Goal: Task Accomplishment & Management: Use online tool/utility

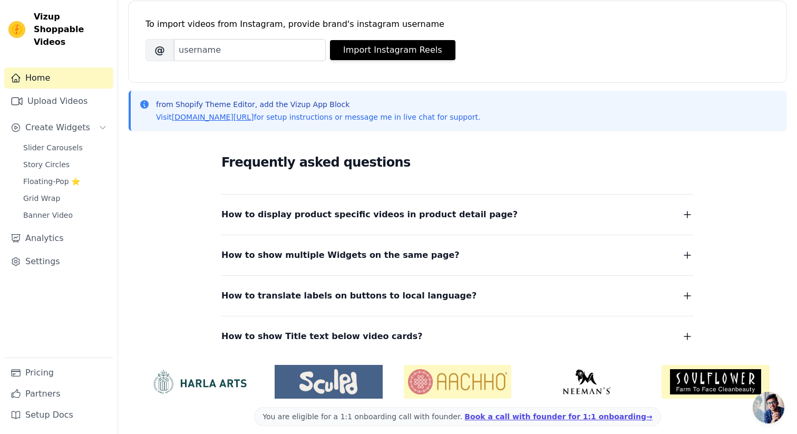
scroll to position [158, 0]
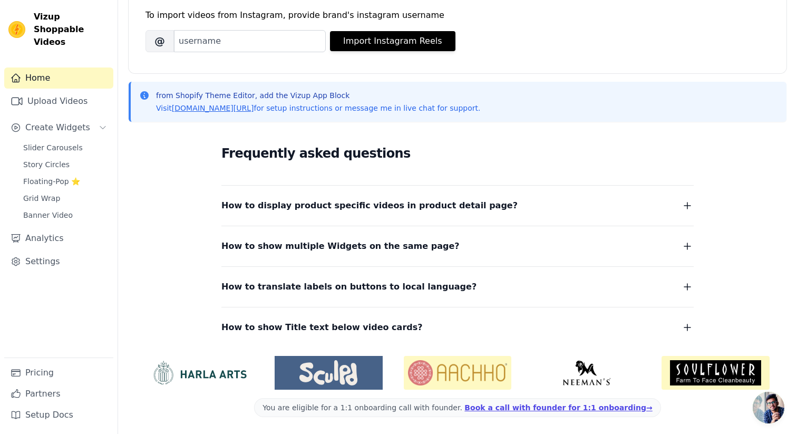
click at [263, 209] on span "How to display product specific videos in product detail page?" at bounding box center [369, 205] width 296 height 15
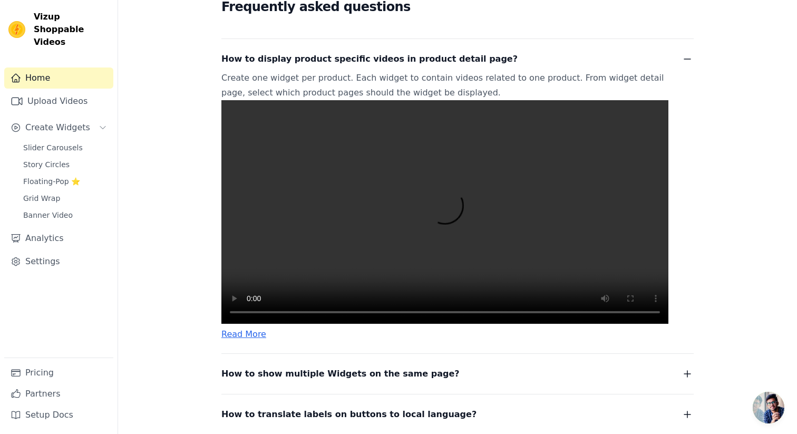
scroll to position [305, 0]
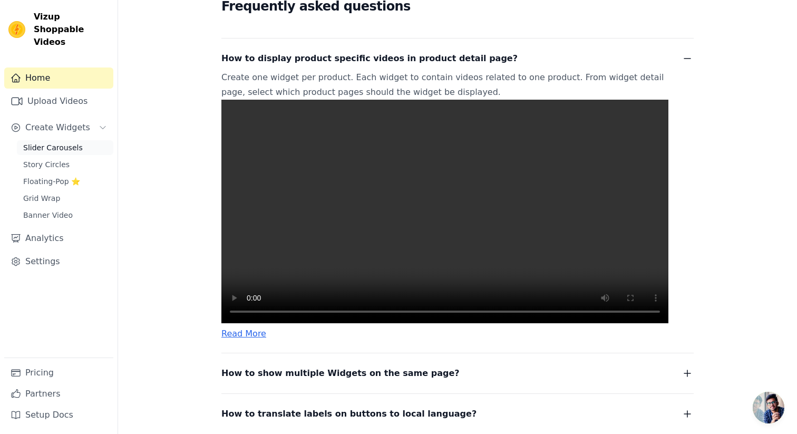
click at [53, 142] on span "Slider Carousels" at bounding box center [53, 147] width 60 height 11
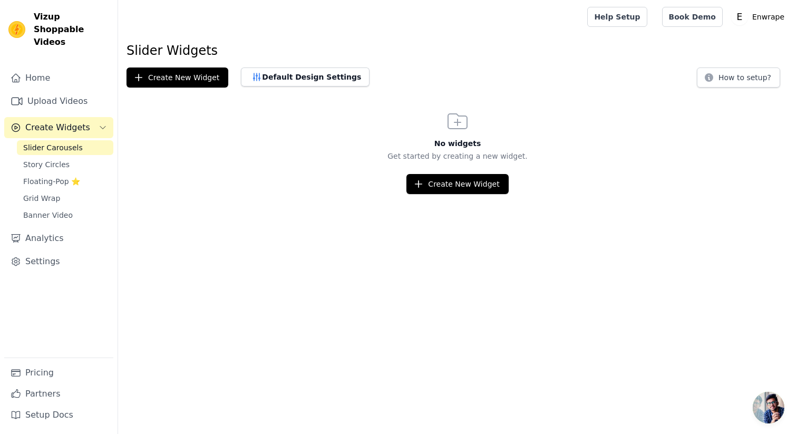
click at [441, 194] on html "Vizup Shoppable Videos Home Upload Videos Create Widgets Slider Carousels Story…" at bounding box center [398, 97] width 797 height 194
click at [439, 185] on button "Create New Widget" at bounding box center [457, 184] width 102 height 20
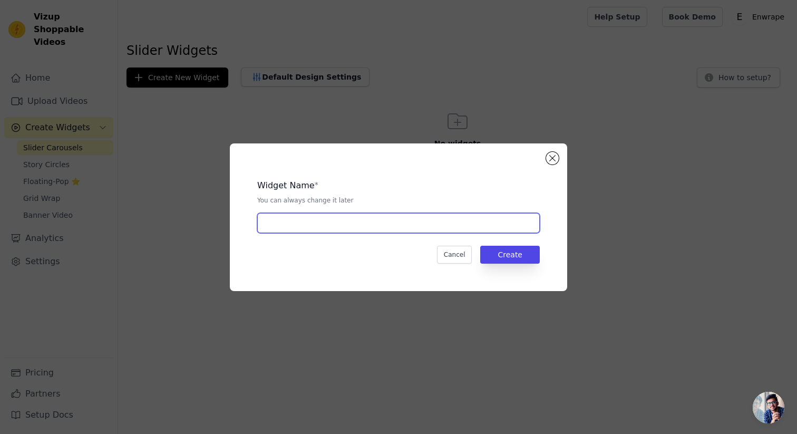
click at [339, 225] on input "text" at bounding box center [398, 223] width 282 height 20
type input "product"
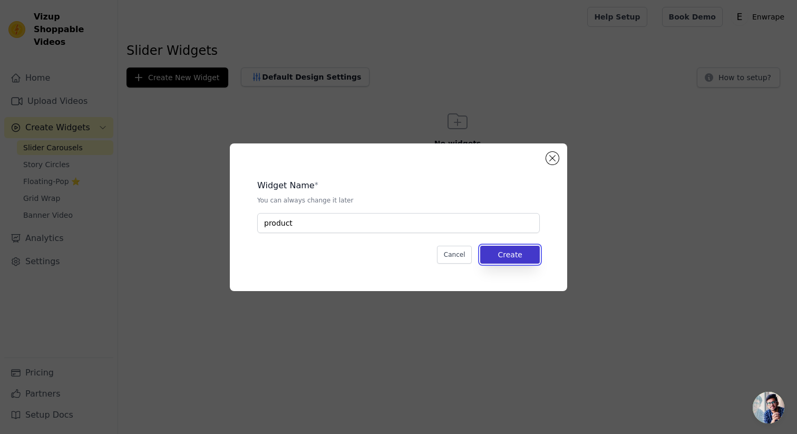
click at [487, 259] on button "Create" at bounding box center [510, 255] width 60 height 18
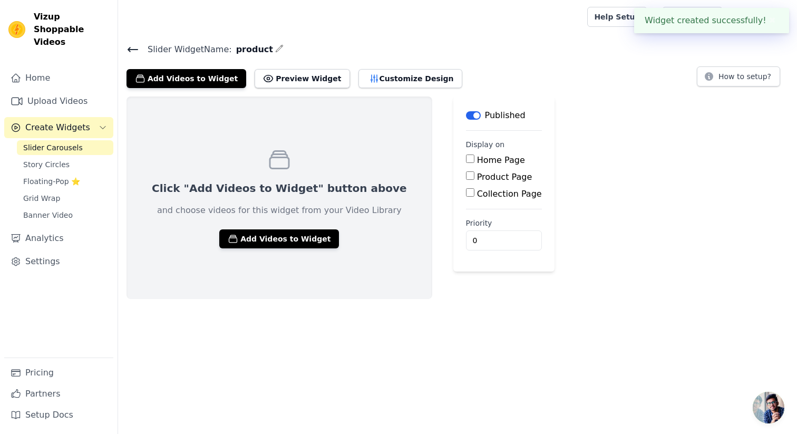
click at [466, 175] on input "Product Page" at bounding box center [470, 175] width 8 height 8
checkbox input "true"
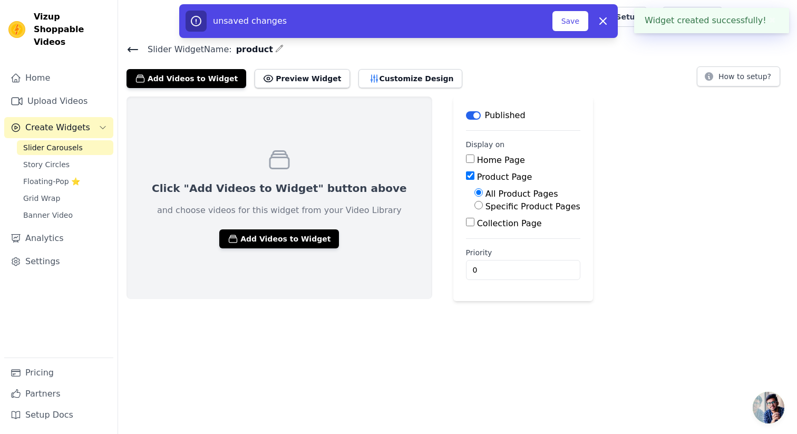
click at [466, 160] on input "Home Page" at bounding box center [470, 158] width 8 height 8
checkbox input "true"
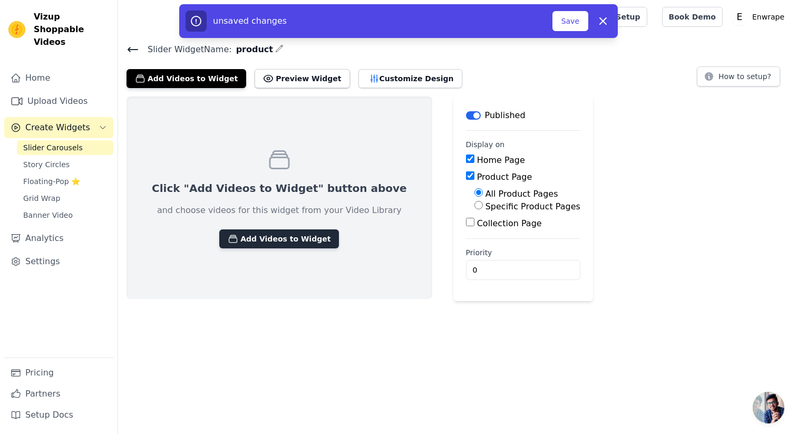
click at [290, 241] on button "Add Videos to Widget" at bounding box center [279, 238] width 120 height 19
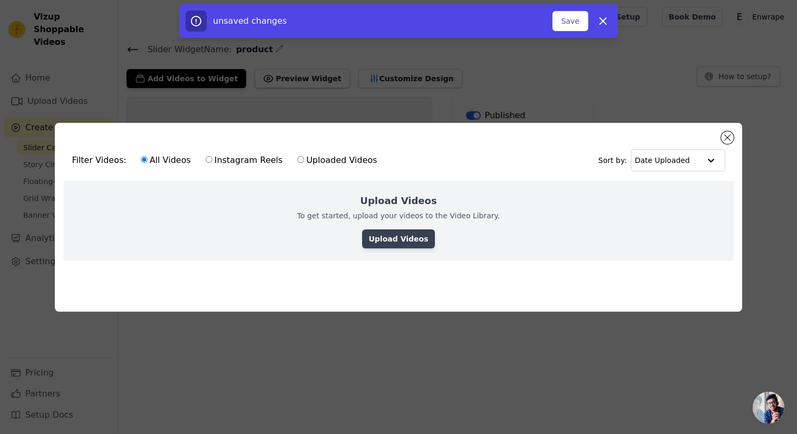
click at [408, 241] on link "Upload Videos" at bounding box center [398, 238] width 72 height 19
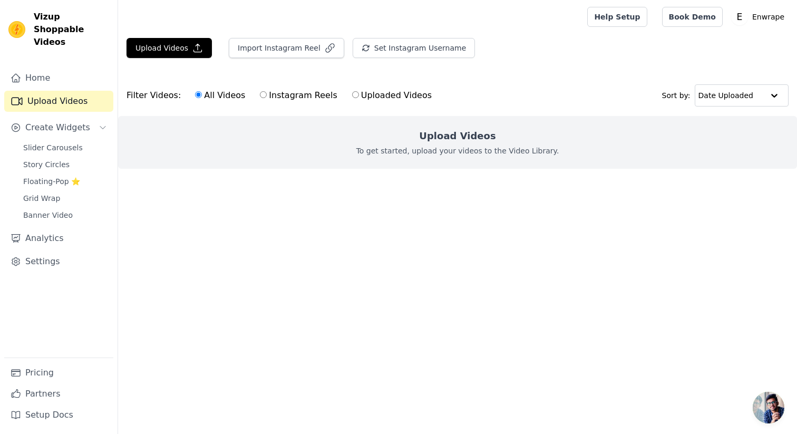
click at [406, 151] on p "To get started, upload your videos to the Video Library." at bounding box center [457, 150] width 203 height 11
click at [410, 153] on p "To get started, upload your videos to the Video Library." at bounding box center [457, 150] width 203 height 11
click at [386, 144] on div "Upload Videos To get started, upload your videos to the Video Library." at bounding box center [457, 142] width 679 height 53
click at [184, 48] on button "Upload Videos" at bounding box center [168, 48] width 85 height 20
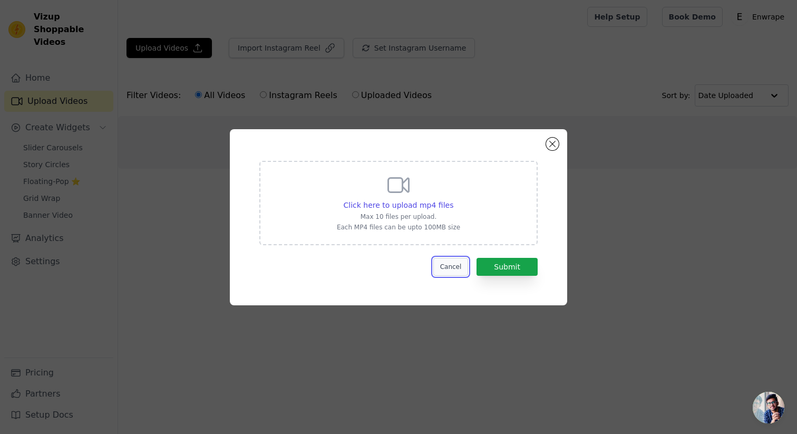
click at [459, 269] on button "Cancel" at bounding box center [450, 267] width 35 height 18
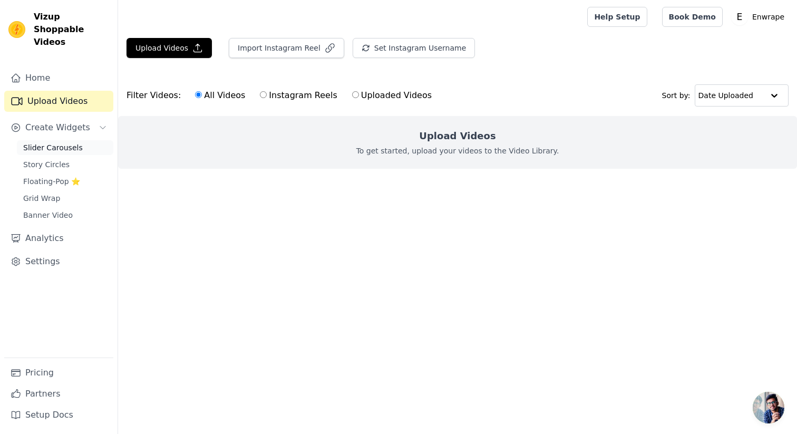
click at [59, 142] on span "Slider Carousels" at bounding box center [53, 147] width 60 height 11
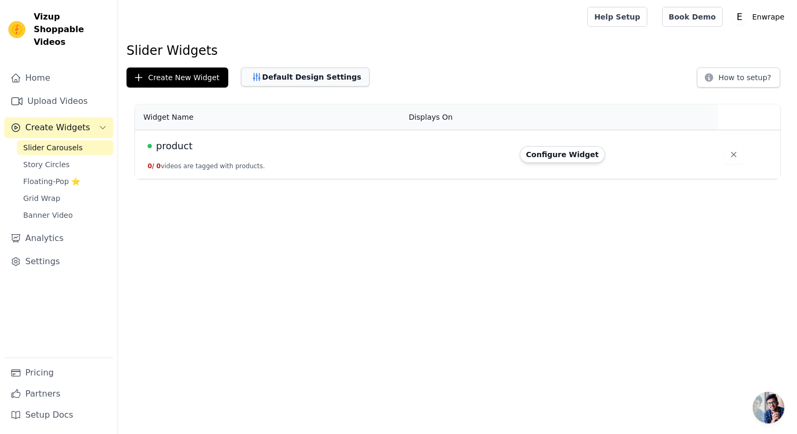
click at [309, 79] on button "Default Design Settings" at bounding box center [305, 76] width 129 height 19
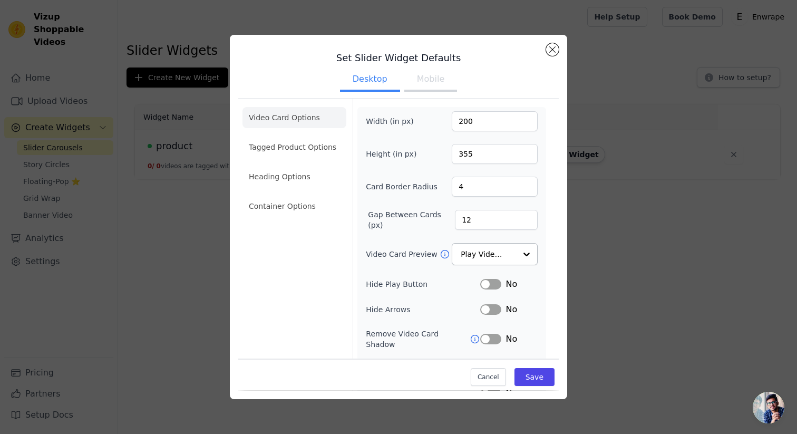
scroll to position [66, 0]
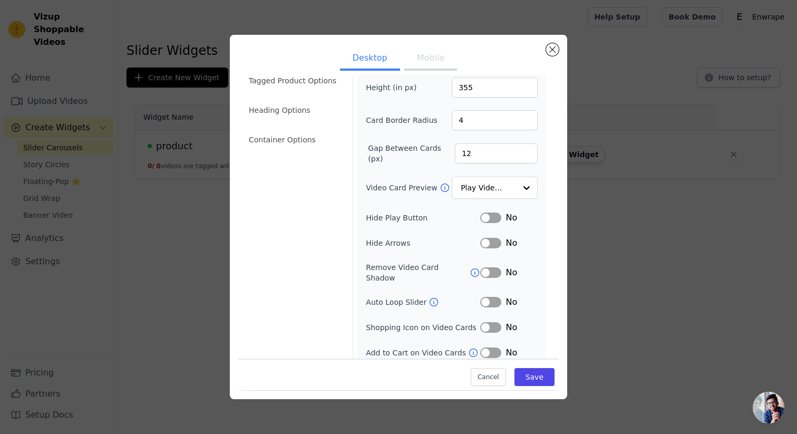
click at [290, 93] on ul "Video Card Options Tagged Product Options Heading Options Container Options" at bounding box center [294, 95] width 104 height 118
click at [290, 81] on li "Tagged Product Options" at bounding box center [294, 80] width 104 height 21
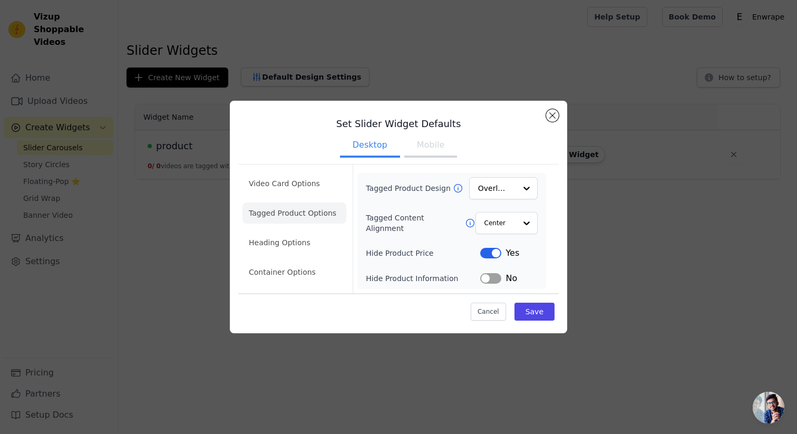
scroll to position [0, 0]
click at [456, 151] on ul "Desktop Mobile" at bounding box center [398, 146] width 320 height 32
click at [435, 145] on button "Mobile" at bounding box center [430, 145] width 53 height 23
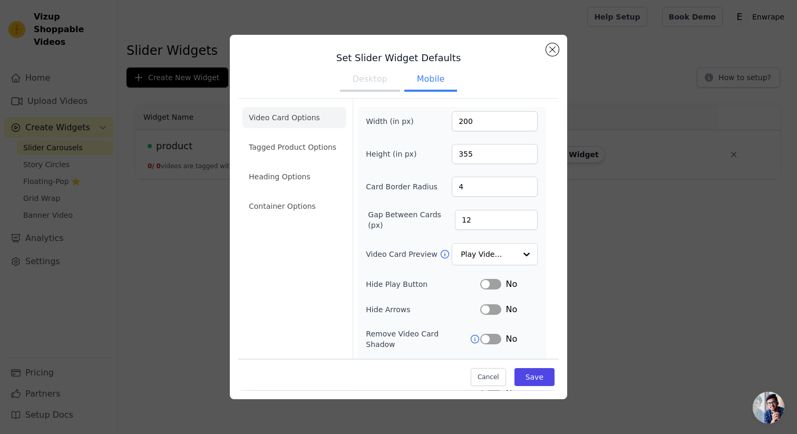
click at [548, 42] on div "Set Slider Widget Defaults Desktop Mobile Video Card Options Tagged Product Opt…" at bounding box center [398, 217] width 337 height 364
click at [548, 52] on button "Close modal" at bounding box center [552, 49] width 13 height 13
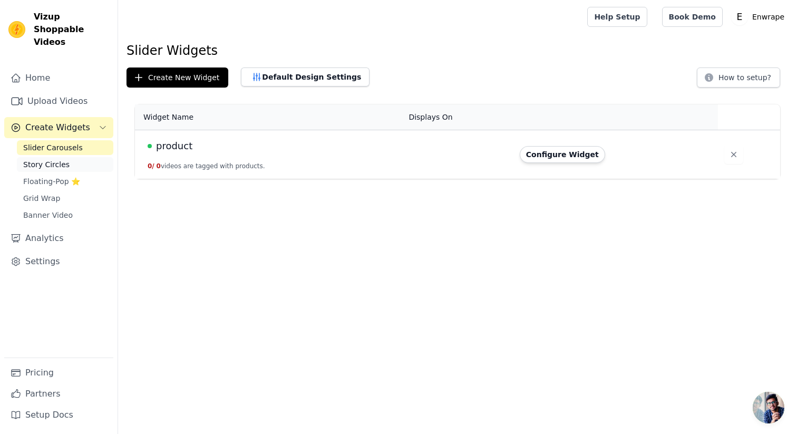
click at [42, 159] on span "Story Circles" at bounding box center [46, 164] width 46 height 11
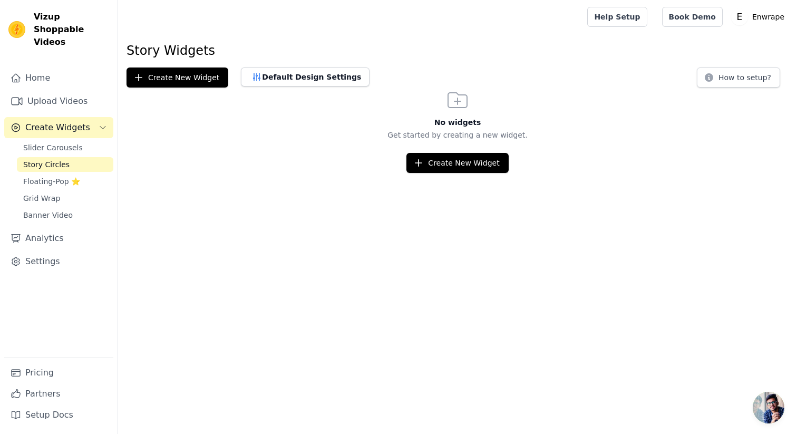
click at [45, 159] on span "Story Circles" at bounding box center [46, 164] width 46 height 11
click at [45, 176] on span "Floating-Pop ⭐" at bounding box center [51, 181] width 57 height 11
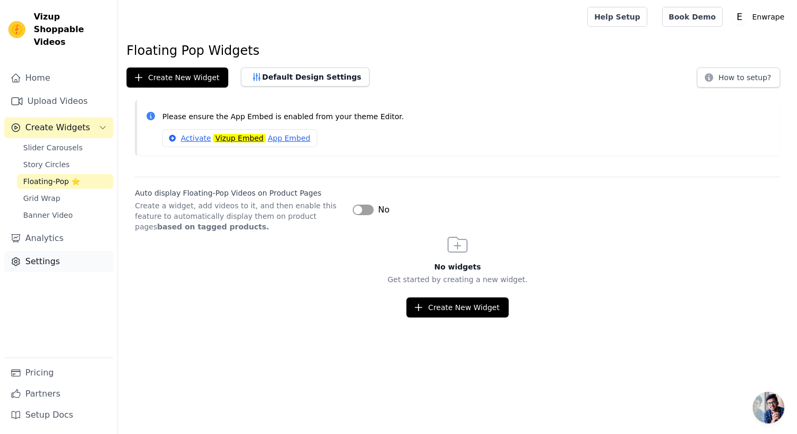
click at [46, 251] on link "Settings" at bounding box center [58, 261] width 109 height 21
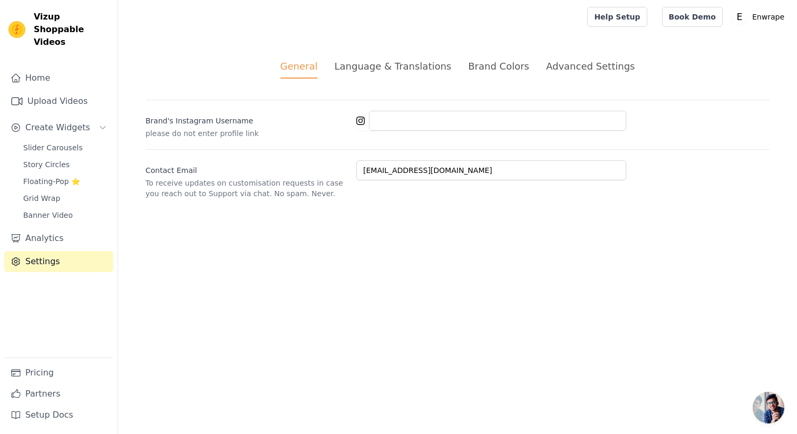
click at [404, 57] on div "General Language & Translations Brand Colors Advanced Settings unsaved changes …" at bounding box center [457, 129] width 674 height 190
click at [406, 67] on div "Language & Translations" at bounding box center [392, 66] width 117 height 14
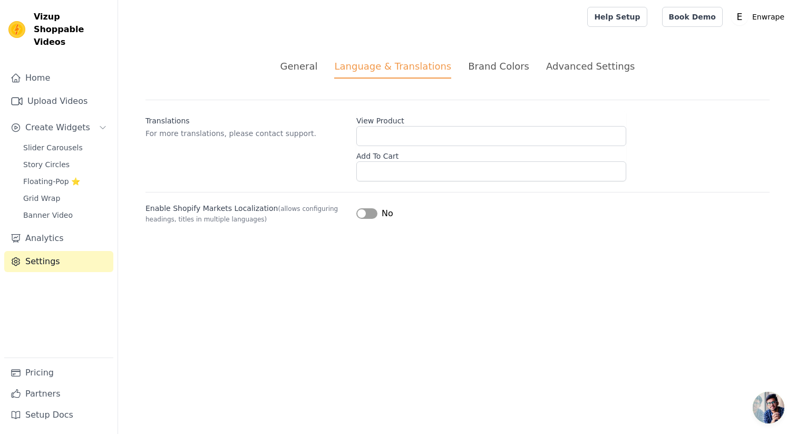
click at [492, 62] on div "Brand Colors" at bounding box center [498, 66] width 61 height 14
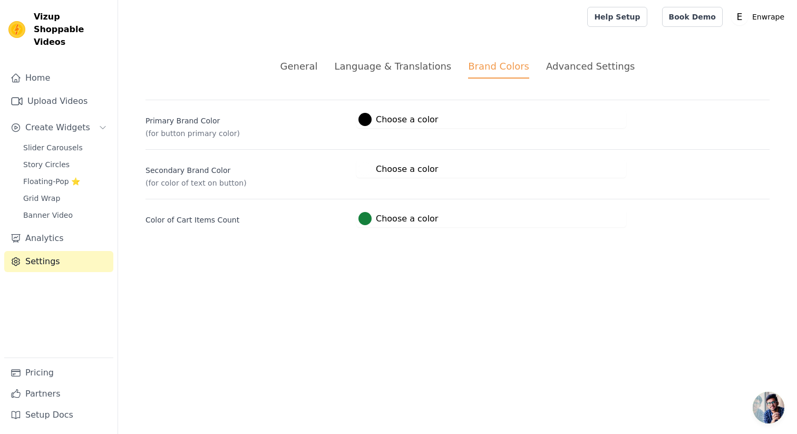
click at [595, 70] on div "Advanced Settings" at bounding box center [590, 66] width 89 height 14
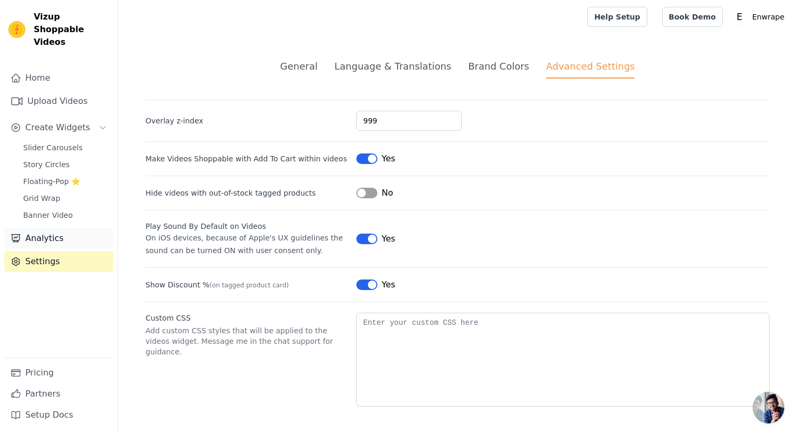
click at [45, 228] on link "Analytics" at bounding box center [58, 238] width 109 height 21
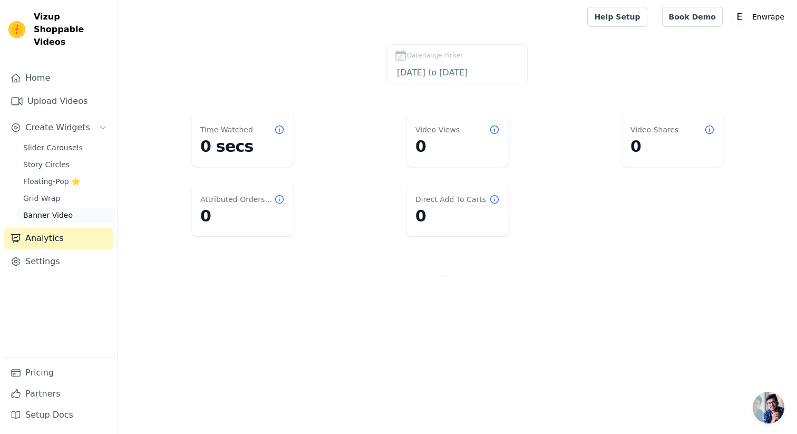
click at [56, 210] on span "Banner Video" at bounding box center [48, 215] width 50 height 11
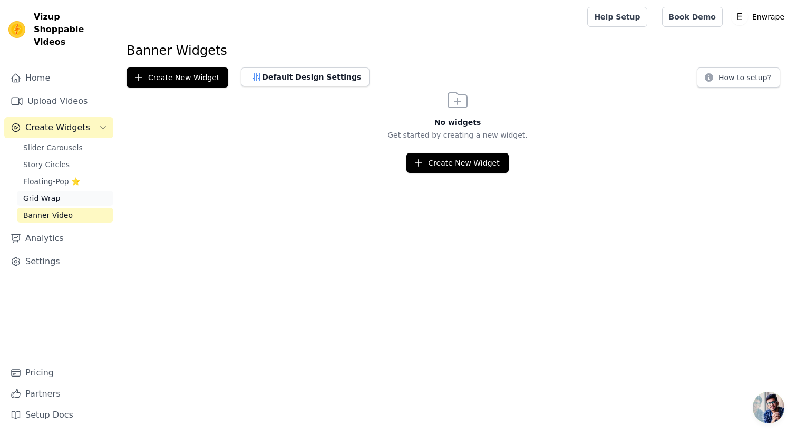
click at [63, 191] on link "Grid Wrap" at bounding box center [65, 198] width 96 height 15
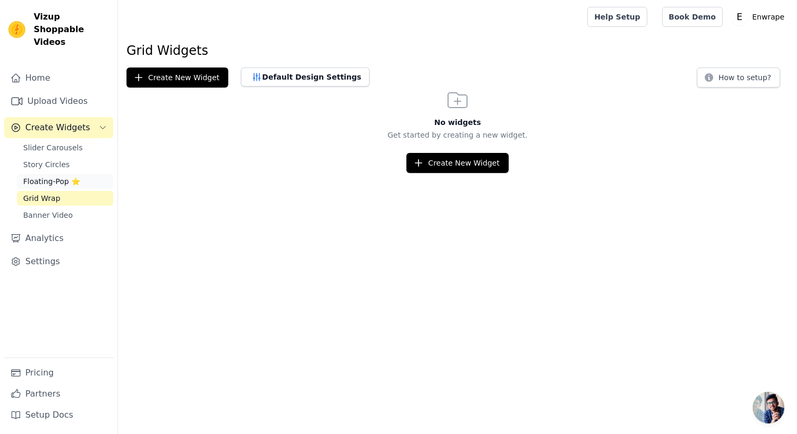
click at [63, 176] on span "Floating-Pop ⭐" at bounding box center [51, 181] width 57 height 11
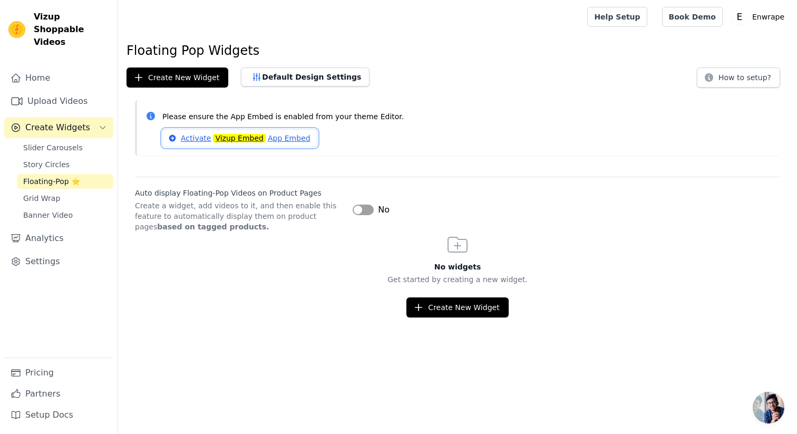
click at [187, 137] on link "Activate Vizup Embed App Embed" at bounding box center [239, 138] width 155 height 18
click at [361, 211] on button "Label" at bounding box center [362, 209] width 21 height 11
click at [53, 159] on span "Story Circles" at bounding box center [46, 164] width 46 height 11
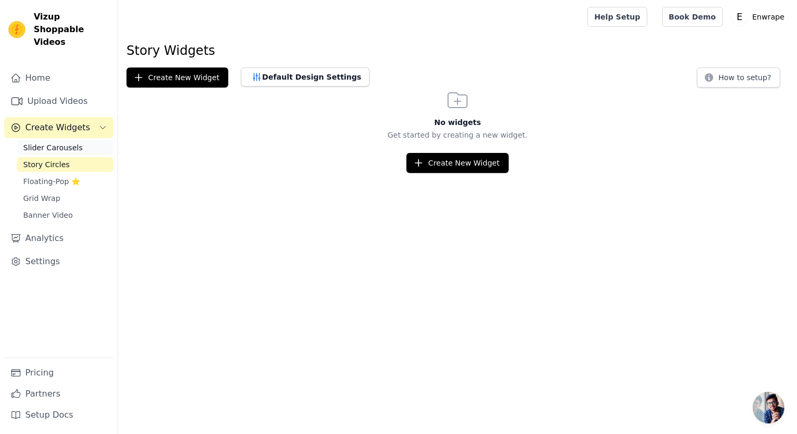
click at [54, 142] on span "Slider Carousels" at bounding box center [53, 147] width 60 height 11
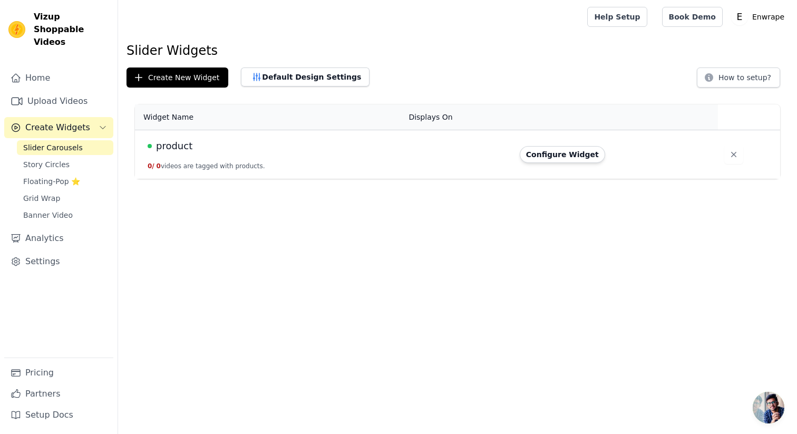
click at [415, 108] on th "Displays On" at bounding box center [457, 117] width 111 height 26
click at [301, 78] on button "Default Design Settings" at bounding box center [305, 76] width 129 height 19
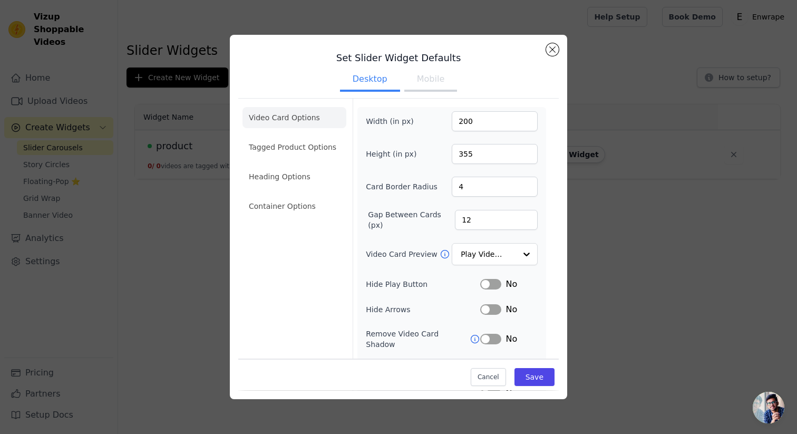
click at [302, 114] on li "Video Card Options" at bounding box center [294, 117] width 104 height 21
click at [299, 139] on li "Tagged Product Options" at bounding box center [294, 146] width 104 height 21
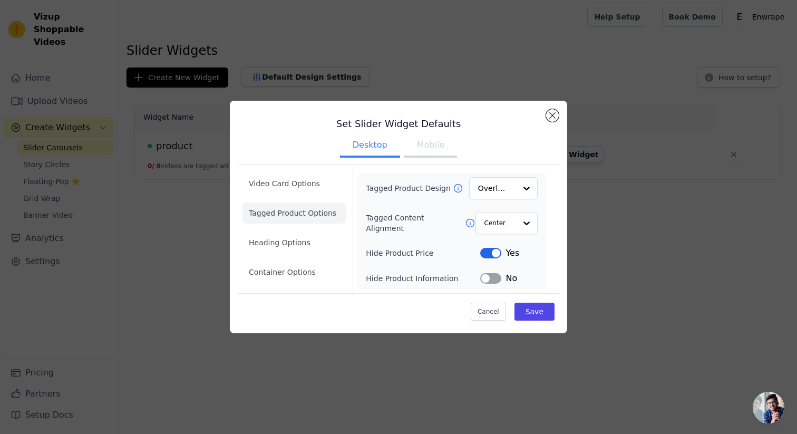
click at [293, 230] on ul "Video Card Options Tagged Product Options Heading Options Container Options" at bounding box center [294, 228] width 104 height 118
click at [292, 243] on li "Heading Options" at bounding box center [294, 242] width 104 height 21
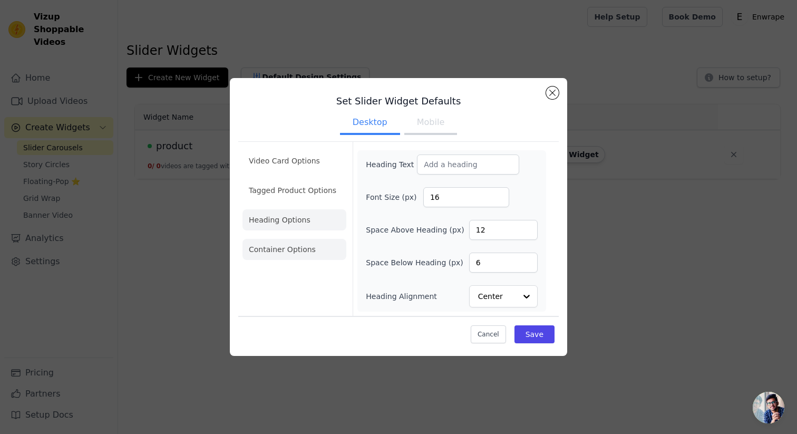
click at [288, 249] on li "Container Options" at bounding box center [294, 249] width 104 height 21
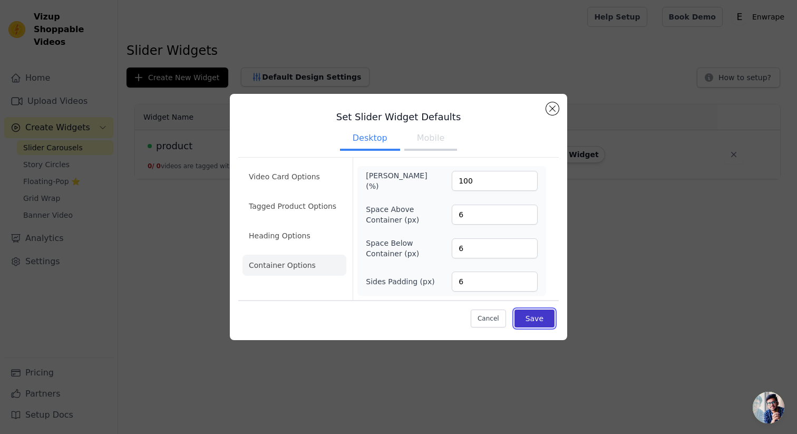
click at [529, 325] on button "Save" at bounding box center [534, 318] width 40 height 18
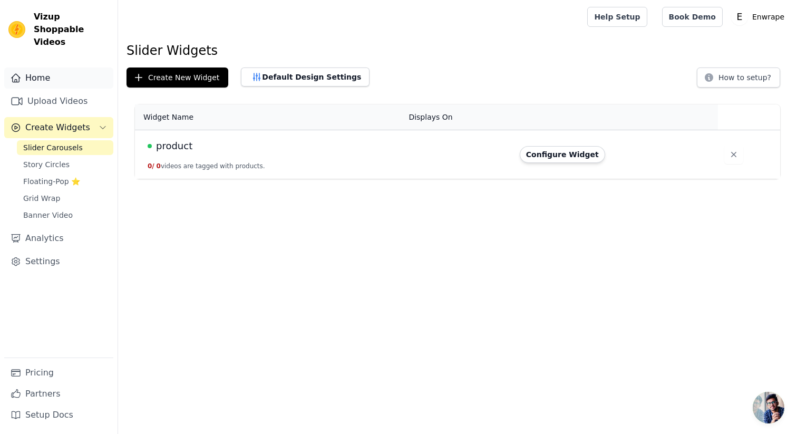
click at [52, 67] on link "Home" at bounding box center [58, 77] width 109 height 21
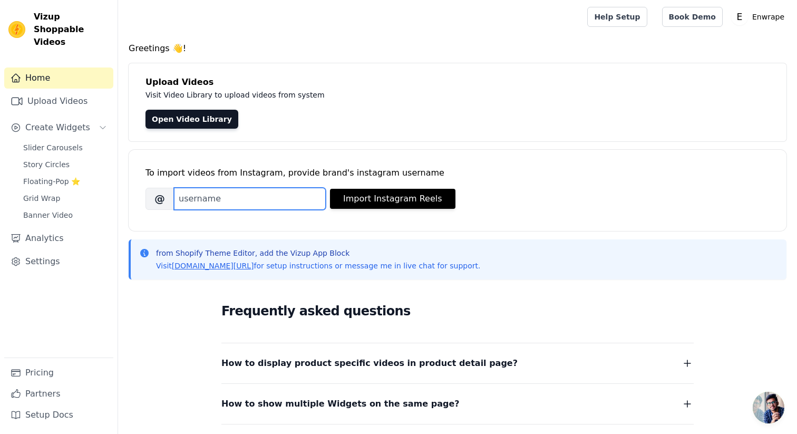
click at [210, 203] on input "Brand's Instagram Username" at bounding box center [250, 199] width 152 height 22
type input "enwrape_com"
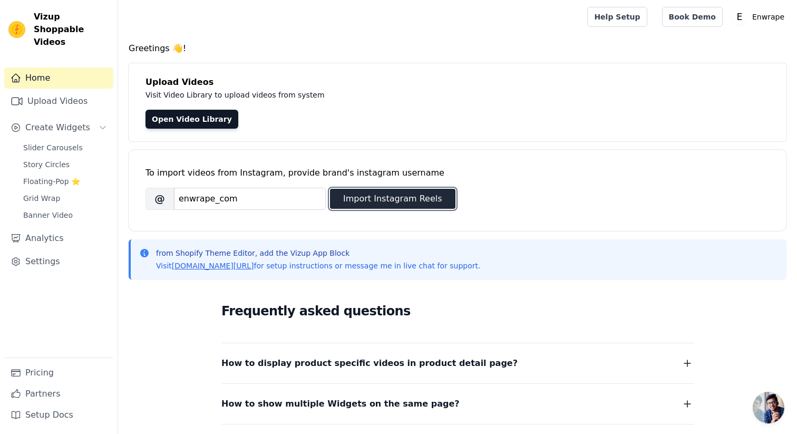
click at [345, 202] on button "Import Instagram Reels" at bounding box center [392, 199] width 125 height 20
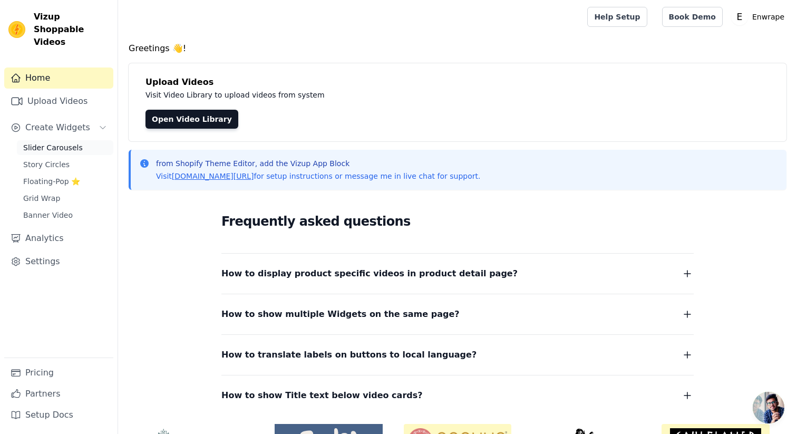
click at [51, 142] on span "Slider Carousels" at bounding box center [53, 147] width 60 height 11
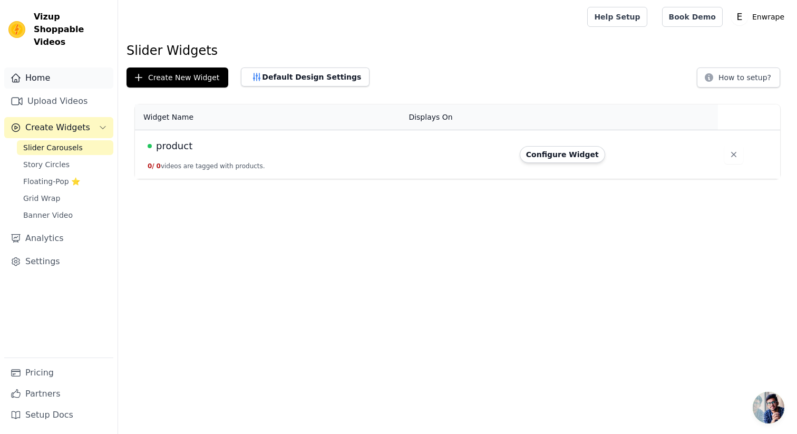
click at [53, 67] on link "Home" at bounding box center [58, 77] width 109 height 21
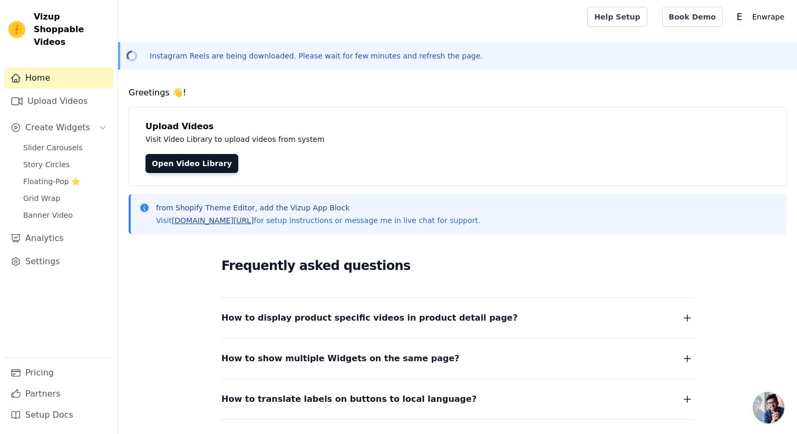
click at [225, 219] on link "[DOMAIN_NAME][URL]" at bounding box center [213, 220] width 82 height 8
click at [173, 164] on link "Open Video Library" at bounding box center [191, 163] width 93 height 19
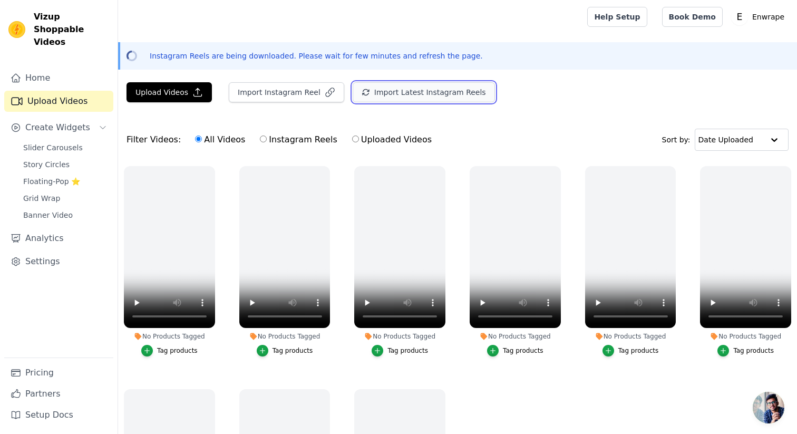
click at [397, 86] on button "Import Latest Instagram Reels" at bounding box center [423, 92] width 142 height 20
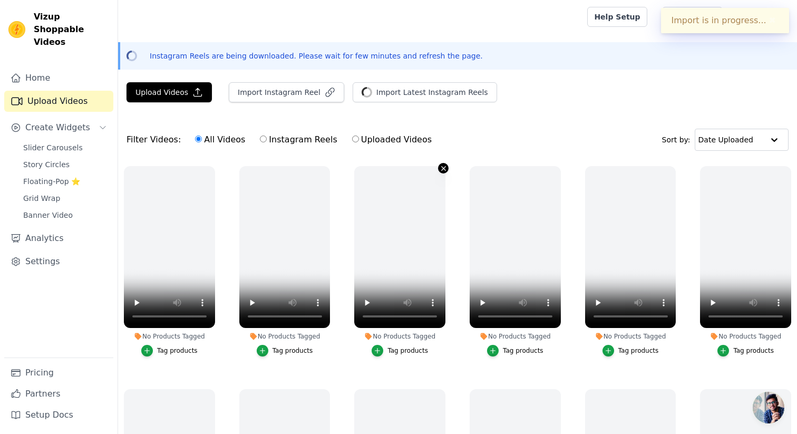
click at [442, 169] on icon "button" at bounding box center [443, 168] width 4 height 4
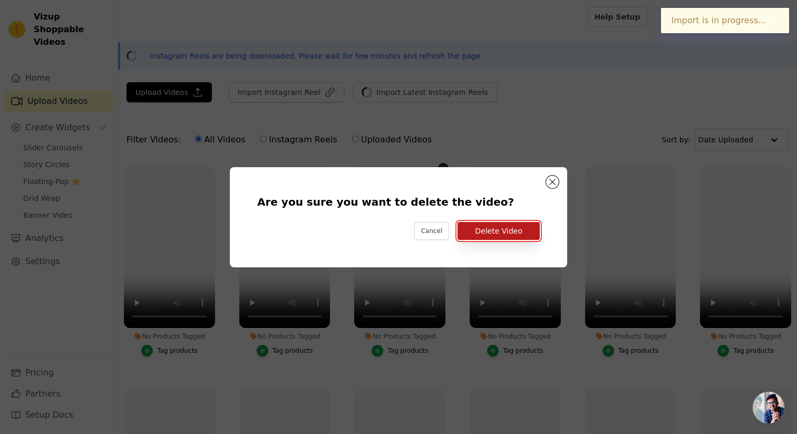
click at [478, 234] on button "Delete Video" at bounding box center [498, 231] width 82 height 18
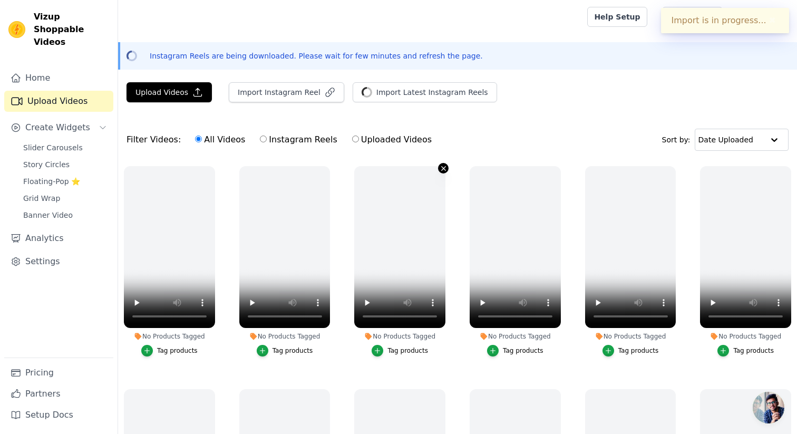
click at [440, 165] on icon "button" at bounding box center [443, 168] width 8 height 8
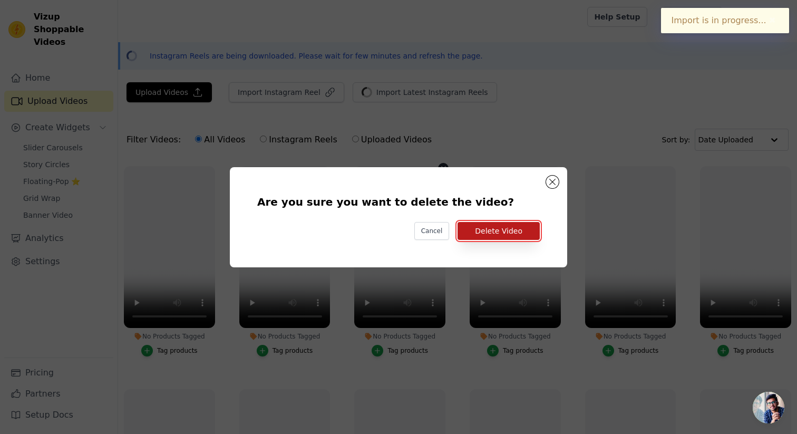
click at [493, 231] on button "Delete Video" at bounding box center [498, 231] width 82 height 18
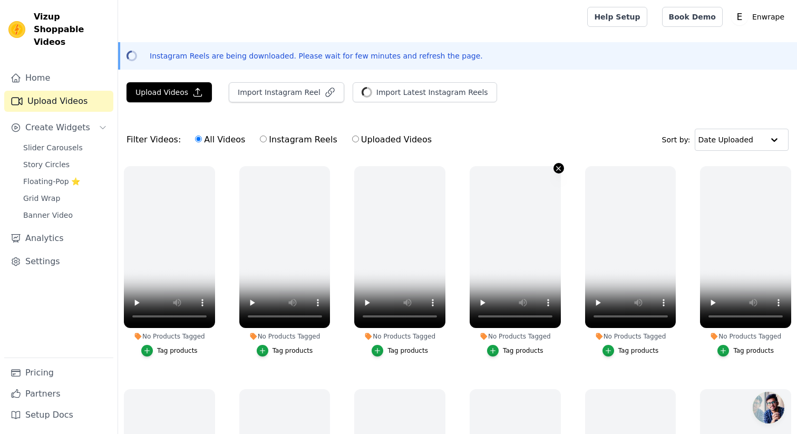
click at [560, 164] on icon "button" at bounding box center [558, 168] width 8 height 8
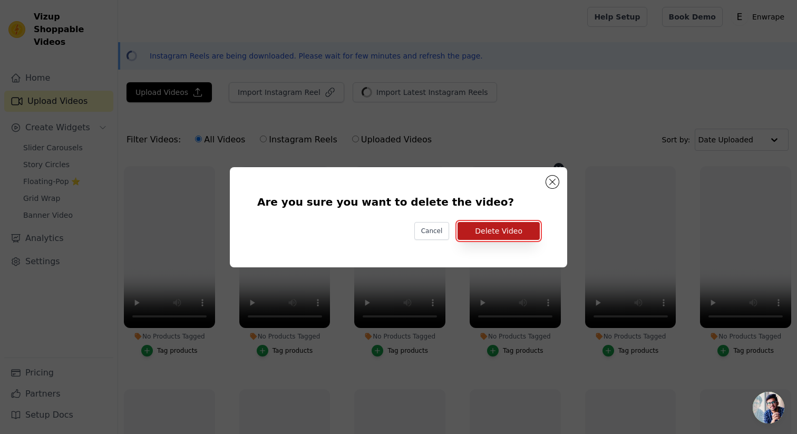
click at [525, 233] on button "Delete Video" at bounding box center [498, 231] width 82 height 18
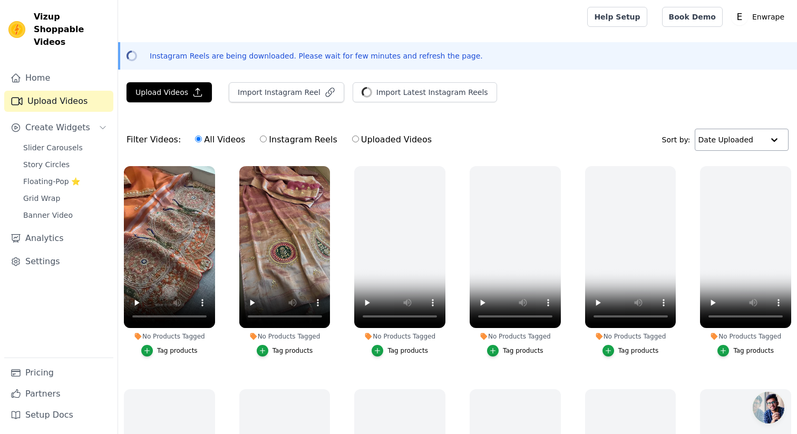
click at [748, 144] on input "text" at bounding box center [730, 139] width 65 height 21
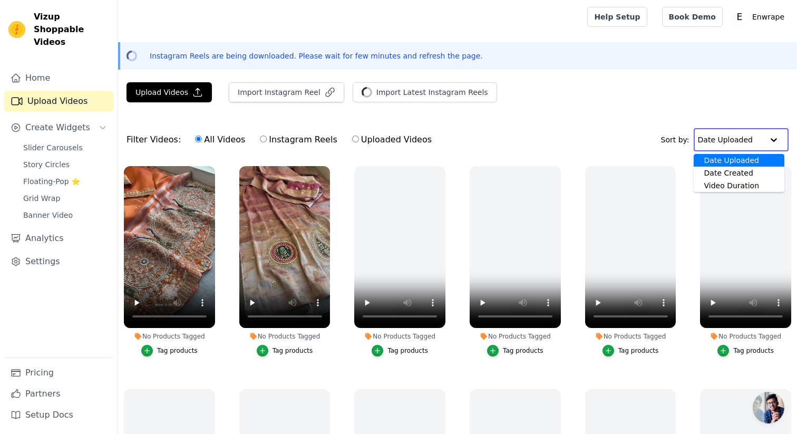
click at [642, 104] on div "Upload Videos Import Instagram Reel Import Latest Instagram Reels Import Latest…" at bounding box center [457, 96] width 679 height 28
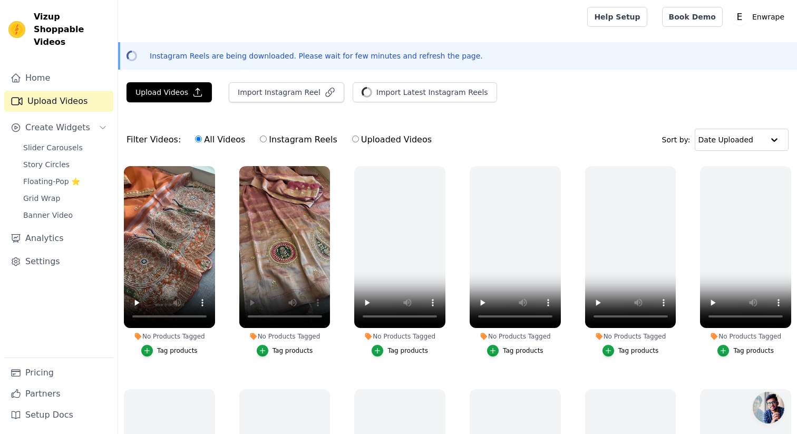
click at [295, 351] on div "Tag products" at bounding box center [292, 350] width 41 height 8
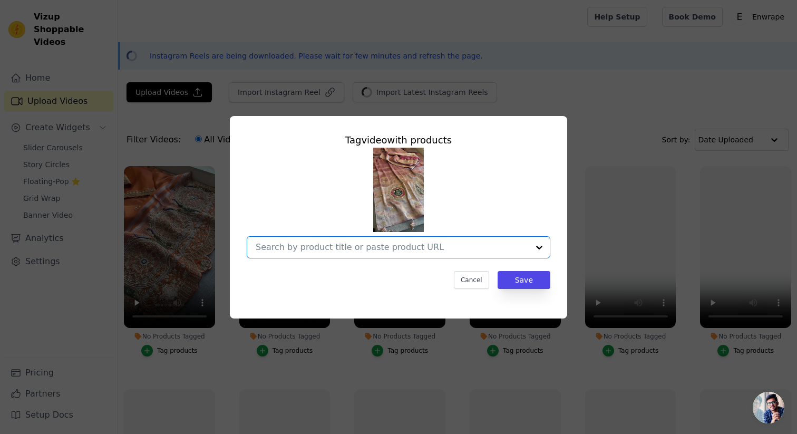
click at [341, 248] on input "No Products Tagged Tag video with products Option undefined, selected. Select i…" at bounding box center [392, 247] width 273 height 10
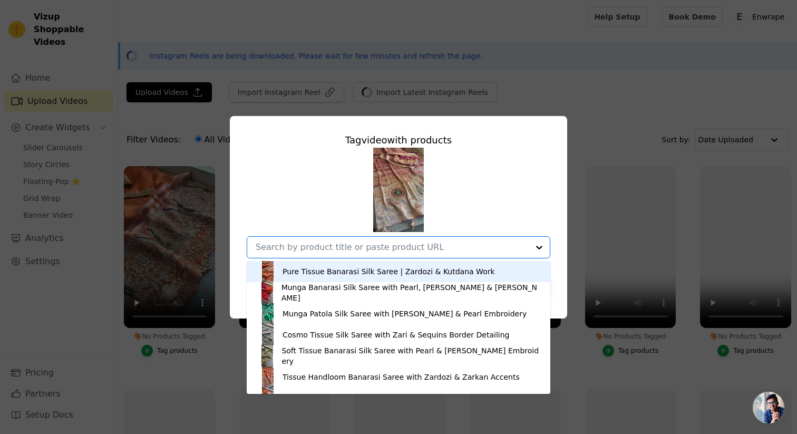
click at [341, 248] on input "No Products Tagged Tag video with products Pure Tissue Banarasi Silk Saree | Za…" at bounding box center [392, 247] width 273 height 10
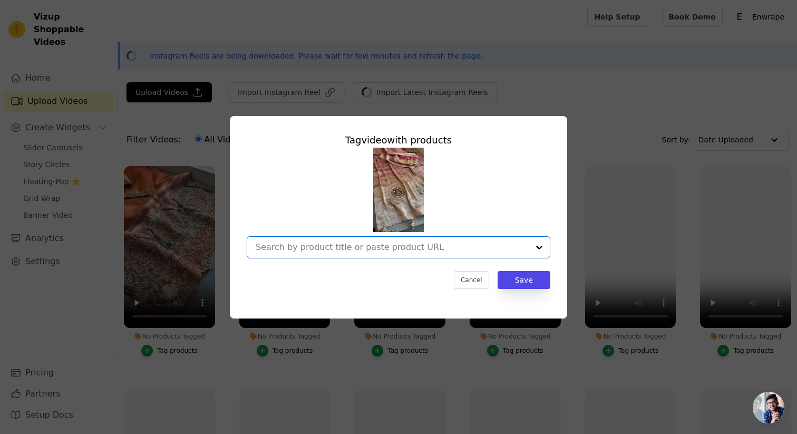
click at [341, 248] on input "No Products Tagged Tag video with products Option undefined, selected. Select i…" at bounding box center [392, 247] width 273 height 10
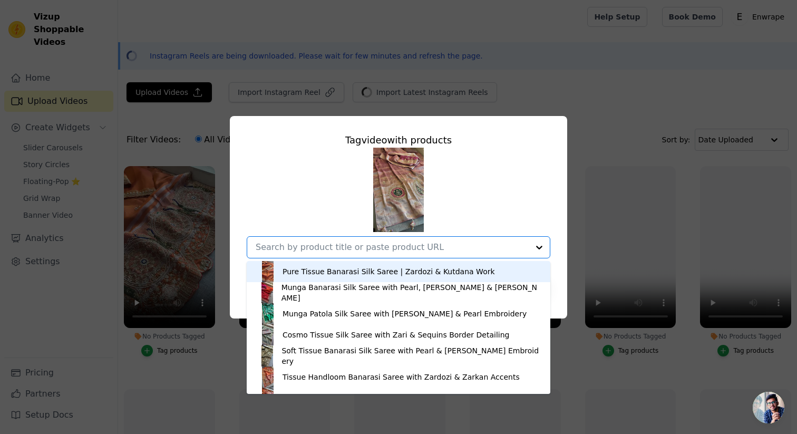
type input "j"
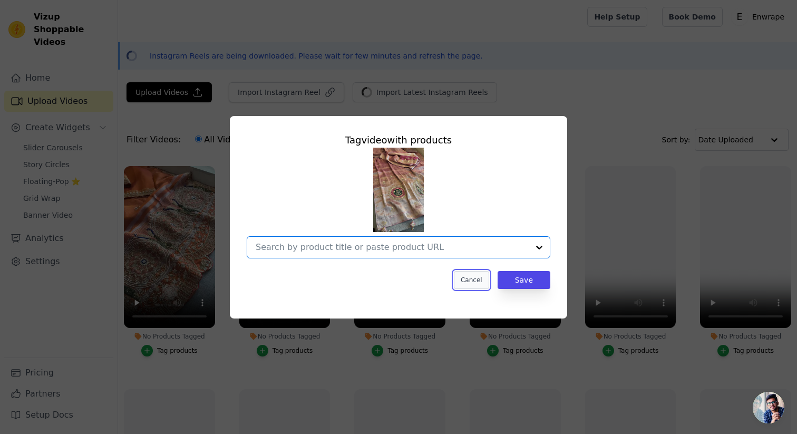
click at [477, 278] on button "Cancel" at bounding box center [471, 280] width 35 height 18
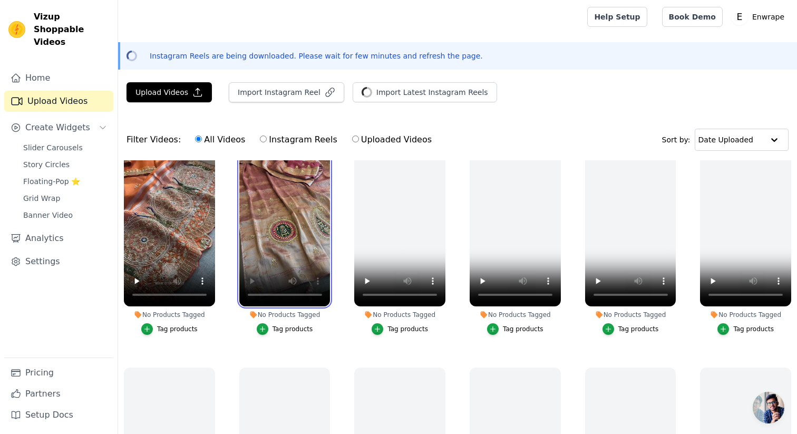
scroll to position [19, 0]
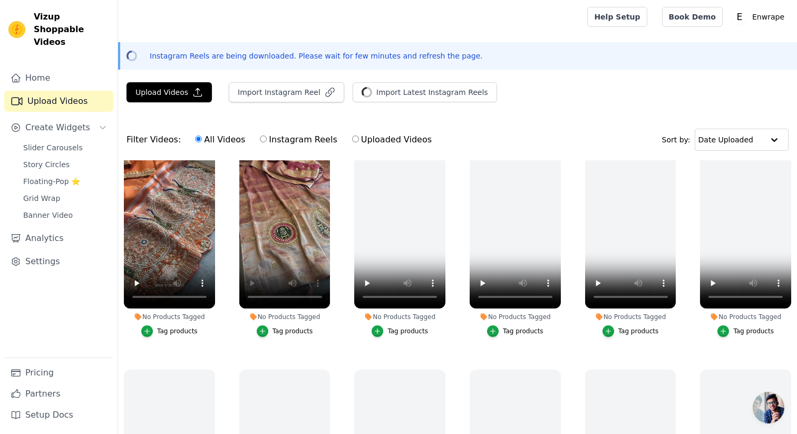
click at [613, 133] on div "Filter Videos: All Videos Instagram Reels Uploaded Videos Sort by: Date Uploaded" at bounding box center [457, 139] width 679 height 41
click at [741, 190] on video at bounding box center [745, 227] width 91 height 162
click at [669, 112] on div "Upload Videos Import Instagram Reel Import Latest Instagram Reels Import Latest…" at bounding box center [457, 321] width 679 height 478
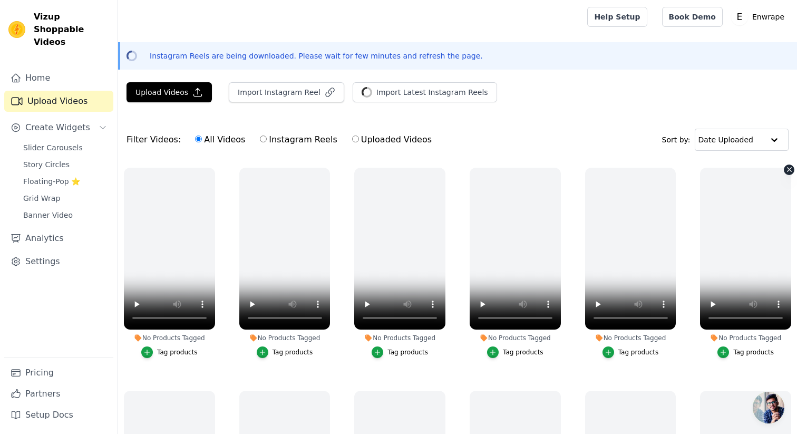
scroll to position [0, 0]
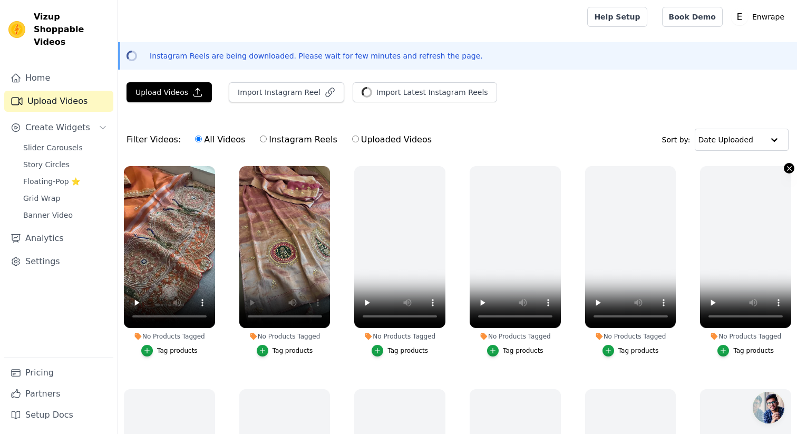
click at [788, 166] on icon "button" at bounding box center [789, 168] width 8 height 8
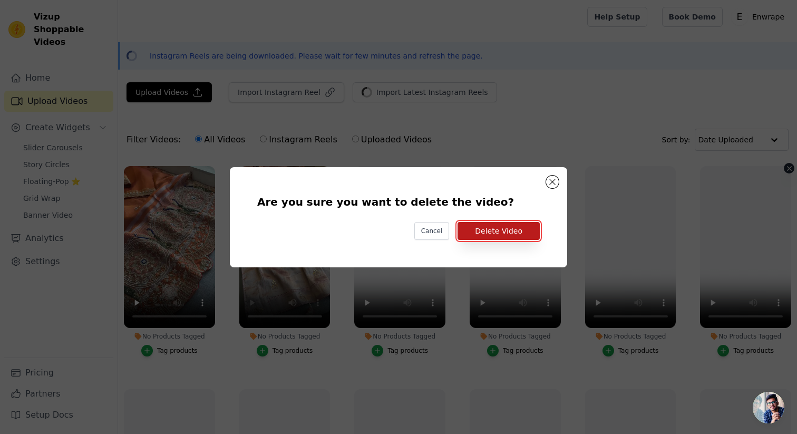
click at [517, 232] on button "Delete Video" at bounding box center [498, 231] width 82 height 18
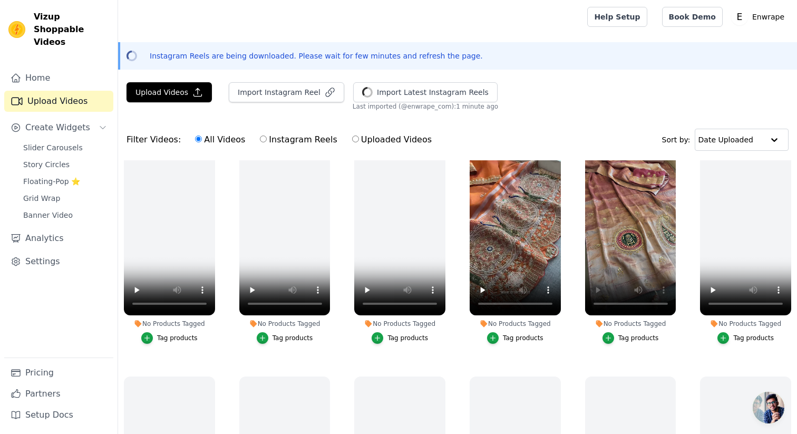
scroll to position [19, 0]
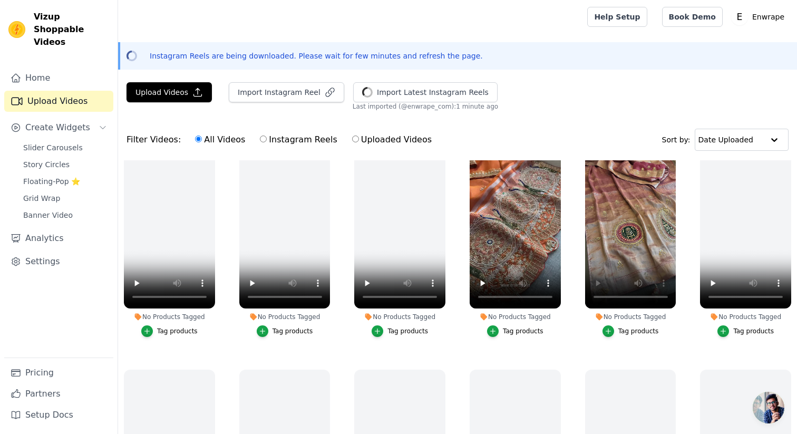
click at [447, 137] on div "Filter Videos: All Videos Instagram Reels Uploaded Videos Sort by: Date Uploaded" at bounding box center [457, 139] width 679 height 41
click at [293, 96] on button "Import Instagram Reel" at bounding box center [286, 92] width 115 height 20
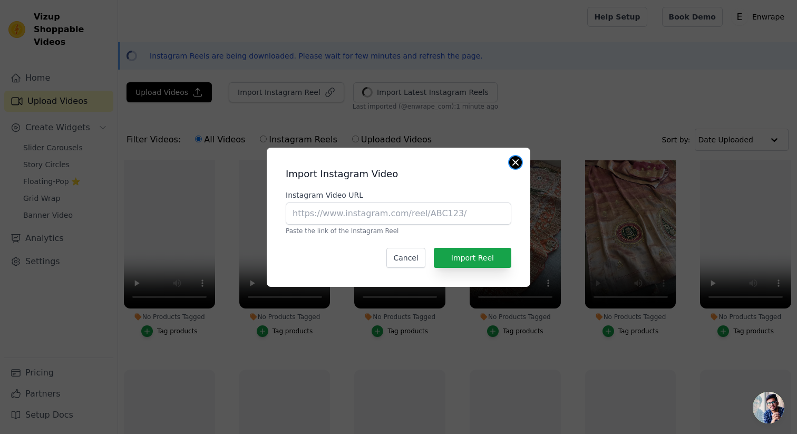
click at [511, 163] on button "Close modal" at bounding box center [515, 162] width 13 height 13
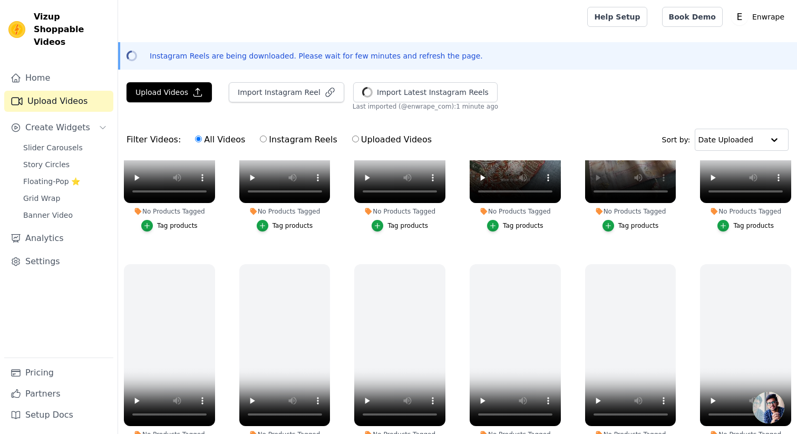
scroll to position [0, 0]
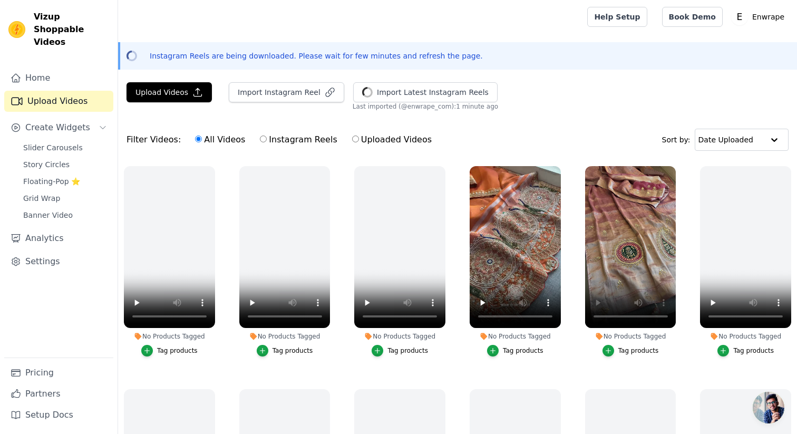
click at [532, 125] on div "Filter Videos: All Videos Instagram Reels Uploaded Videos Sort by: Date Uploaded" at bounding box center [457, 139] width 679 height 41
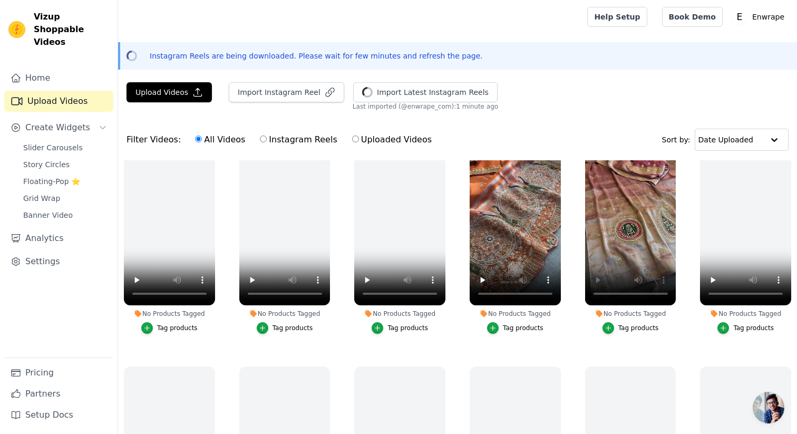
scroll to position [35, 0]
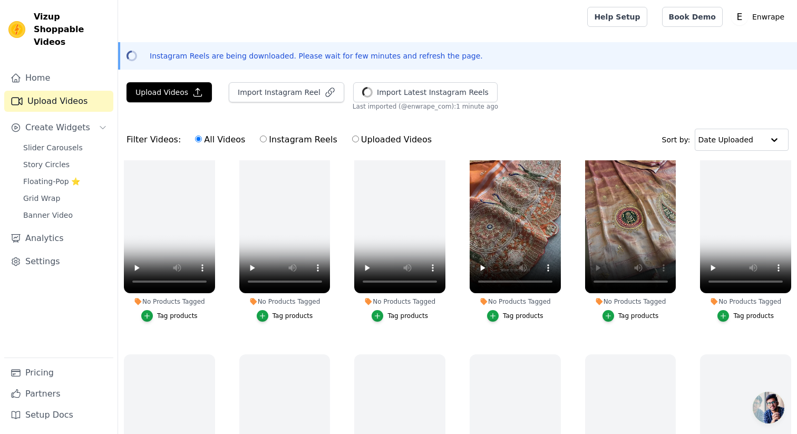
click at [511, 317] on div "Tag products" at bounding box center [523, 315] width 41 height 8
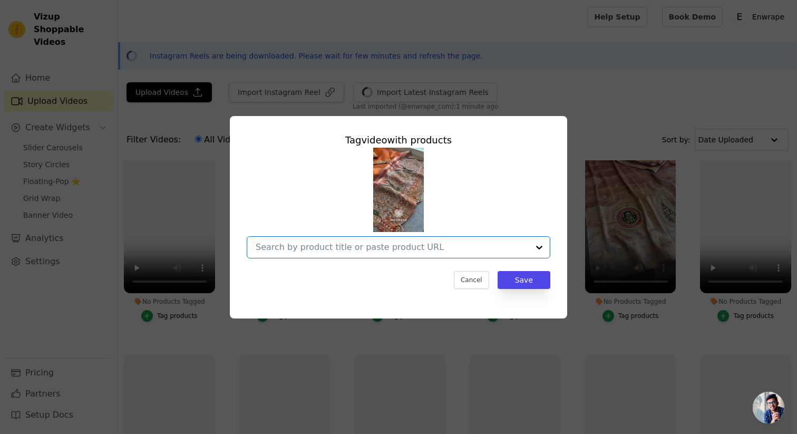
click at [367, 245] on input "No Products Tagged Tag video with products Option undefined, selected. Select i…" at bounding box center [392, 247] width 273 height 10
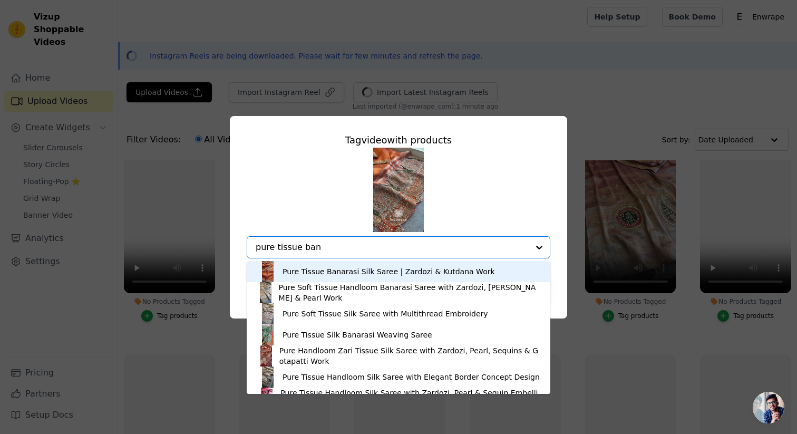
type input "pure tissue bana"
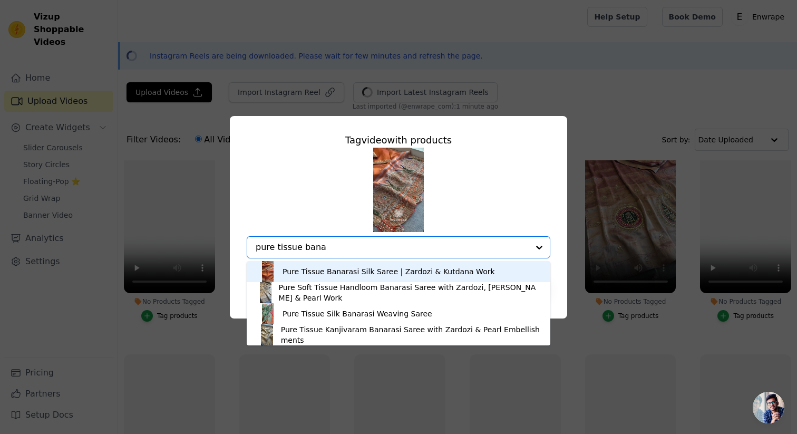
click at [376, 271] on div "Pure Tissue Banarasi Silk Saree | Zardozi & Kutdana Work" at bounding box center [388, 271] width 212 height 11
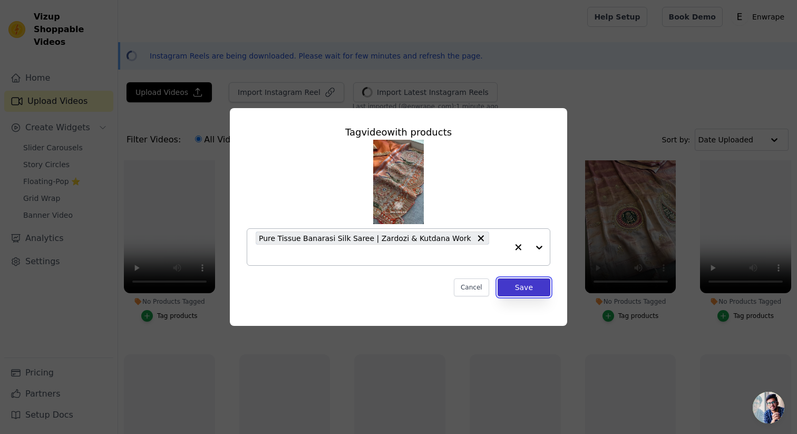
click at [527, 281] on button "Save" at bounding box center [523, 287] width 53 height 18
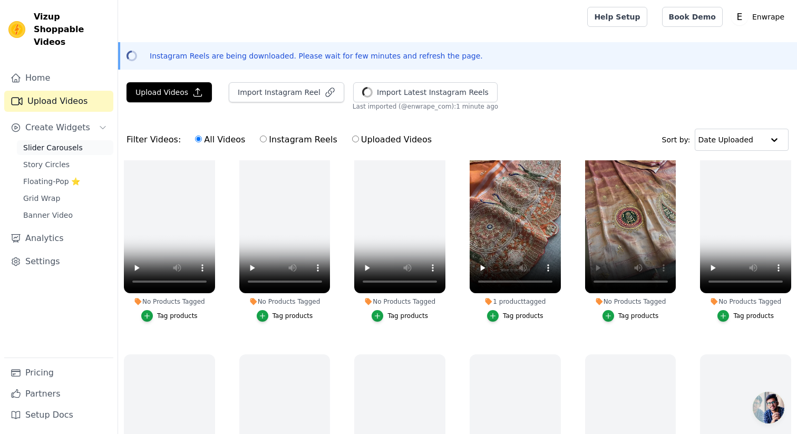
click at [68, 142] on span "Slider Carousels" at bounding box center [53, 147] width 60 height 11
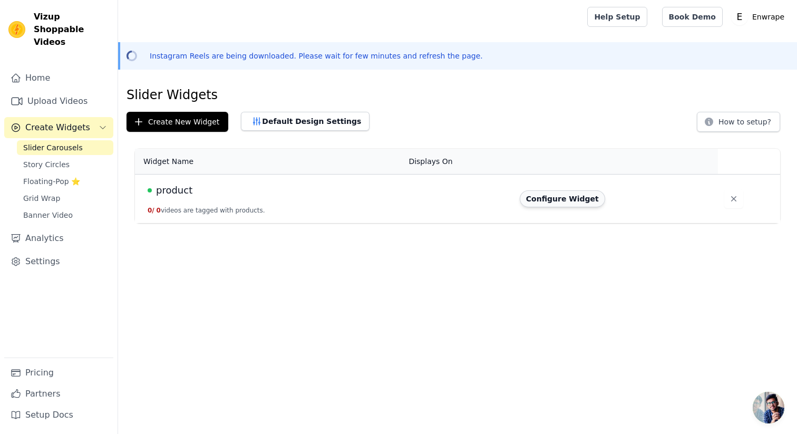
click at [546, 200] on button "Configure Widget" at bounding box center [561, 198] width 85 height 17
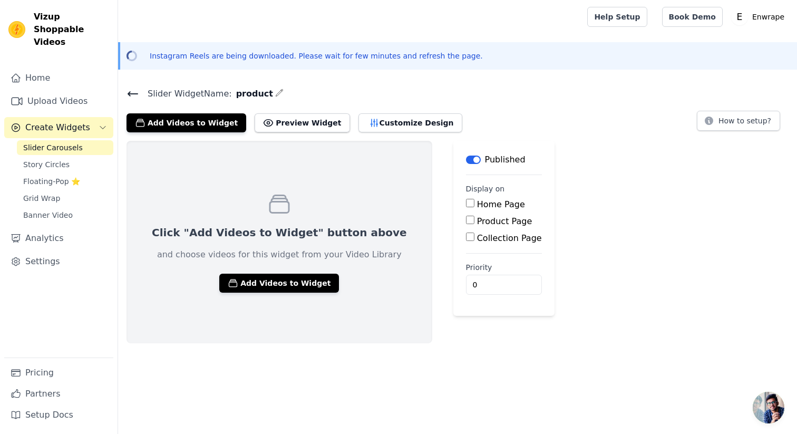
click at [477, 202] on label "Home Page" at bounding box center [501, 204] width 48 height 10
click at [466, 202] on input "Home Page" at bounding box center [470, 203] width 8 height 8
checkbox input "true"
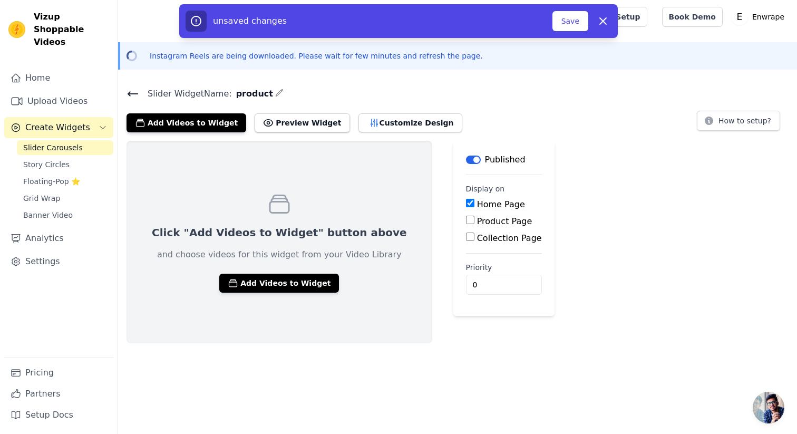
click at [477, 216] on label "Product Page" at bounding box center [504, 221] width 55 height 10
click at [466, 215] on input "Product Page" at bounding box center [470, 219] width 8 height 8
checkbox input "true"
click at [571, 19] on button "Save" at bounding box center [570, 21] width 36 height 20
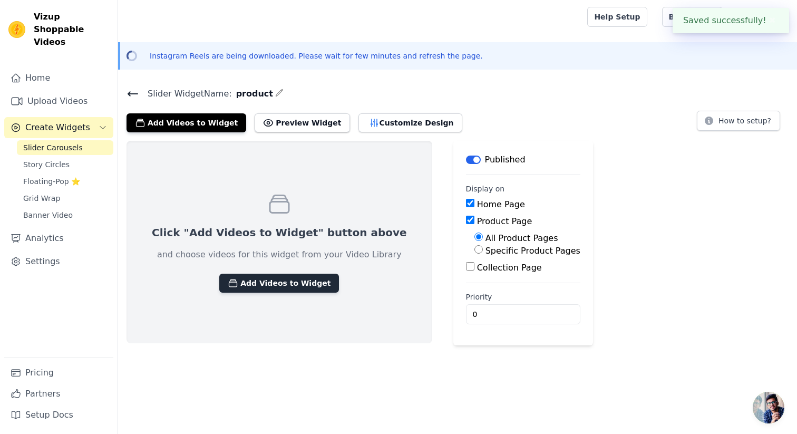
click at [272, 283] on button "Add Videos to Widget" at bounding box center [279, 282] width 120 height 19
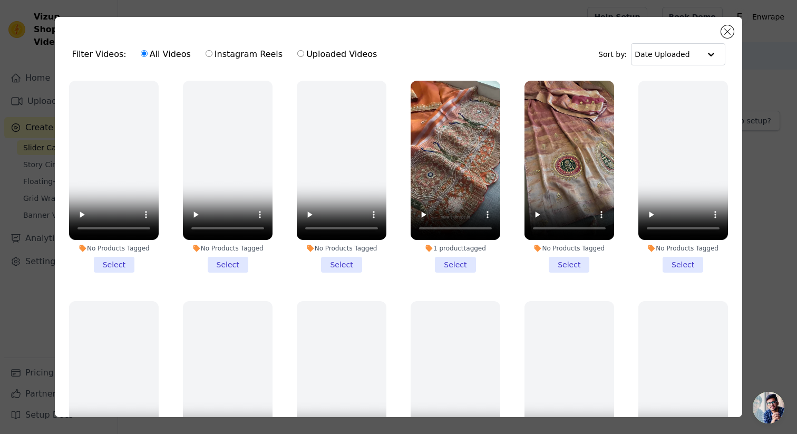
click at [721, 34] on div "Filter Videos: All Videos Instagram Reels Uploaded Videos Sort by: Date Uploaded" at bounding box center [398, 54] width 670 height 41
click at [724, 28] on button "Close modal" at bounding box center [727, 31] width 13 height 13
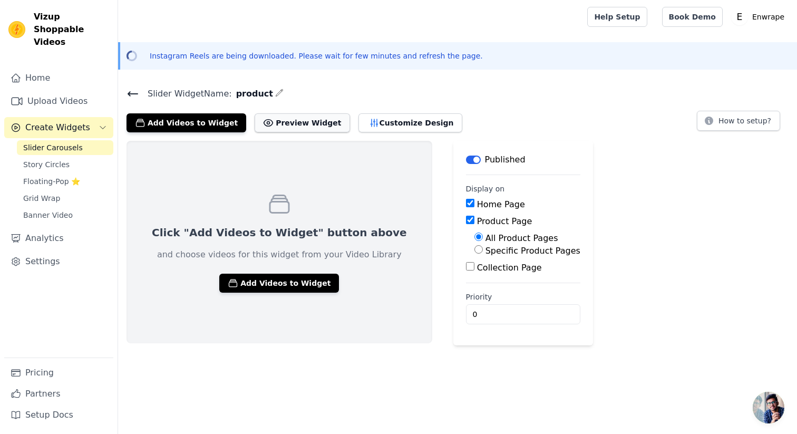
click at [301, 121] on button "Preview Widget" at bounding box center [301, 122] width 95 height 19
click at [281, 287] on button "Add Videos to Widget" at bounding box center [279, 282] width 120 height 19
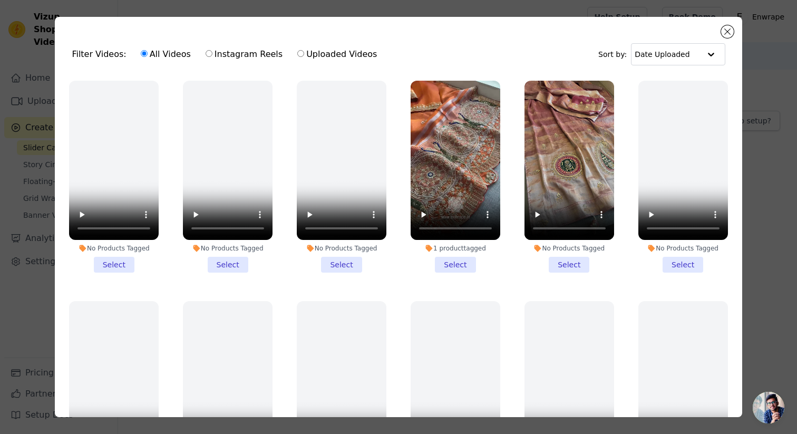
click at [456, 260] on li "1 product tagged Select" at bounding box center [455, 177] width 90 height 192
click at [0, 0] on input "1 product tagged Select" at bounding box center [0, 0] width 0 height 0
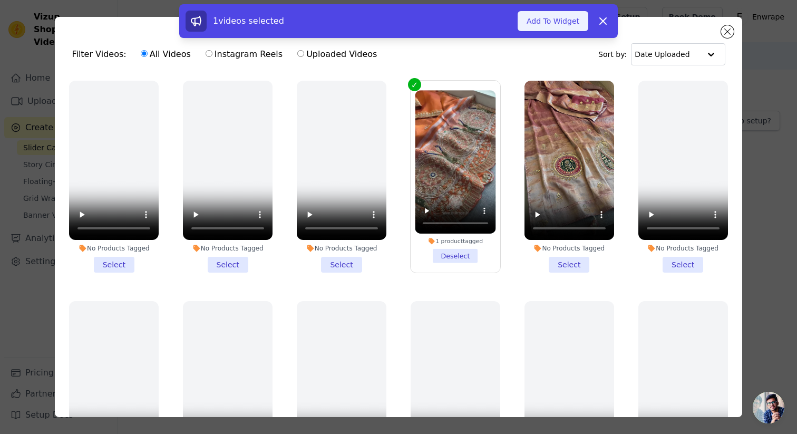
click at [552, 20] on button "Add To Widget" at bounding box center [552, 21] width 71 height 20
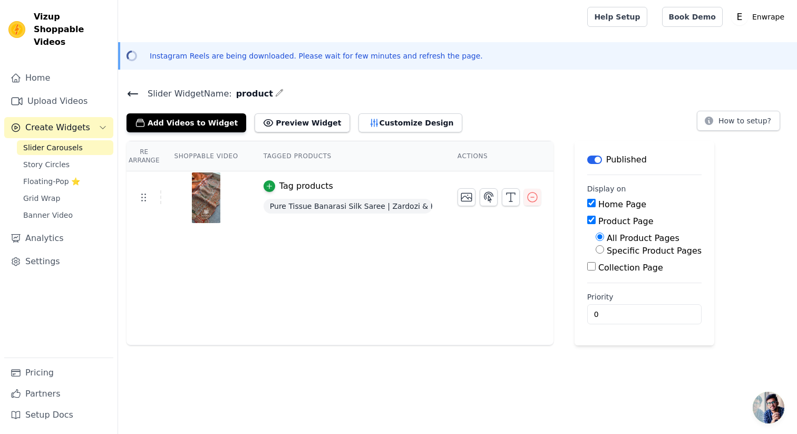
click at [134, 96] on icon at bounding box center [132, 93] width 13 height 13
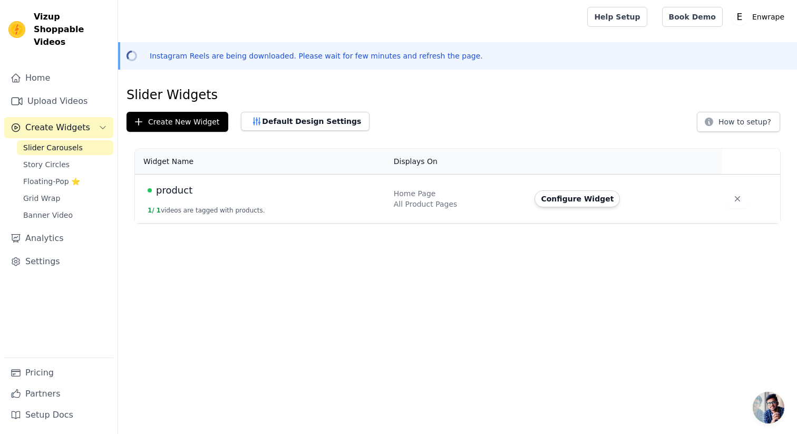
click at [391, 206] on td "Home Page All Product Pages" at bounding box center [457, 198] width 141 height 49
click at [592, 199] on button "Configure Widget" at bounding box center [576, 198] width 85 height 17
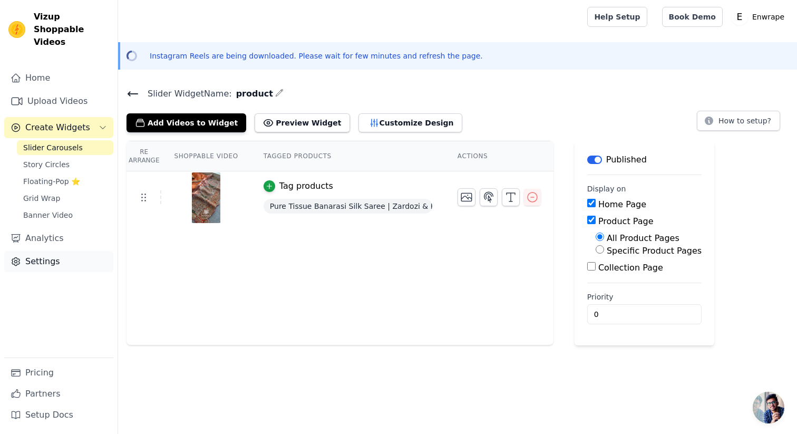
click at [52, 251] on link "Settings" at bounding box center [58, 261] width 109 height 21
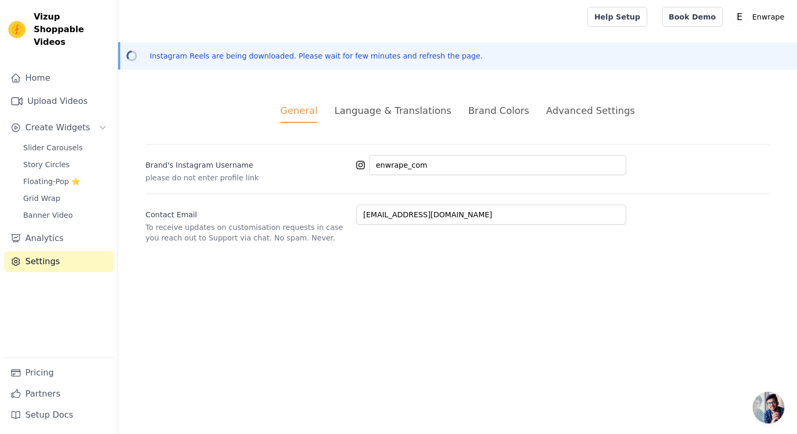
click at [374, 110] on div "Language & Translations" at bounding box center [392, 110] width 117 height 14
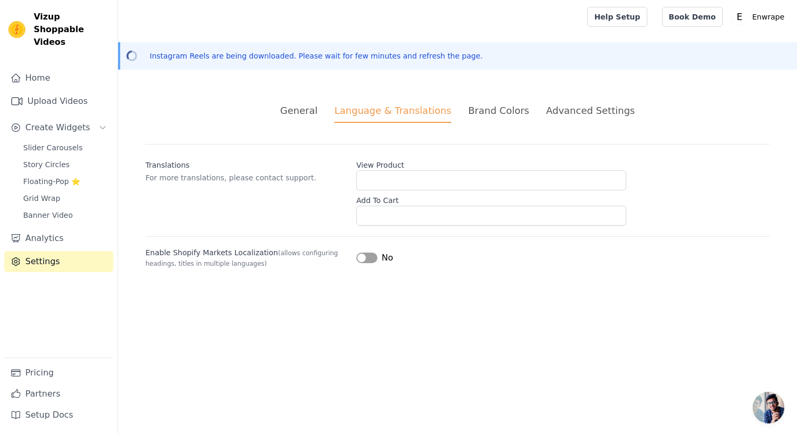
click at [497, 110] on div "Brand Colors" at bounding box center [498, 110] width 61 height 14
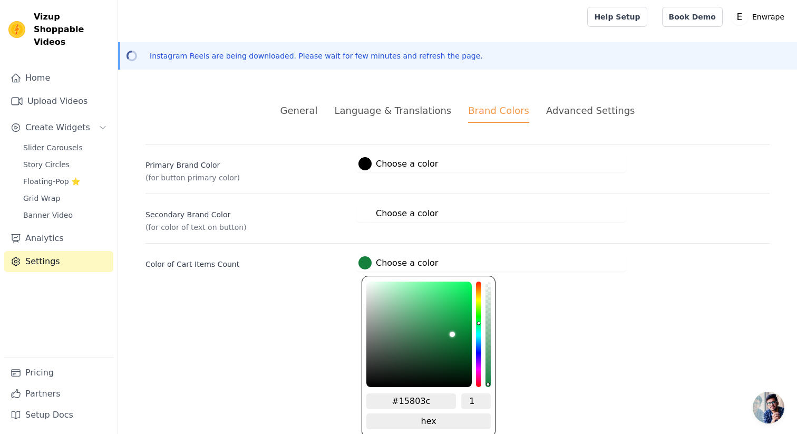
click at [367, 261] on div at bounding box center [364, 262] width 13 height 13
type input "#806114"
click at [479, 293] on div "hue channel" at bounding box center [478, 333] width 5 height 105
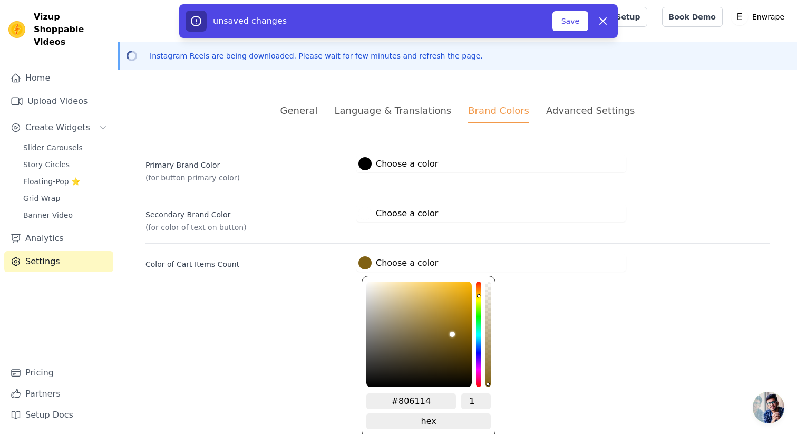
type input "#803514"
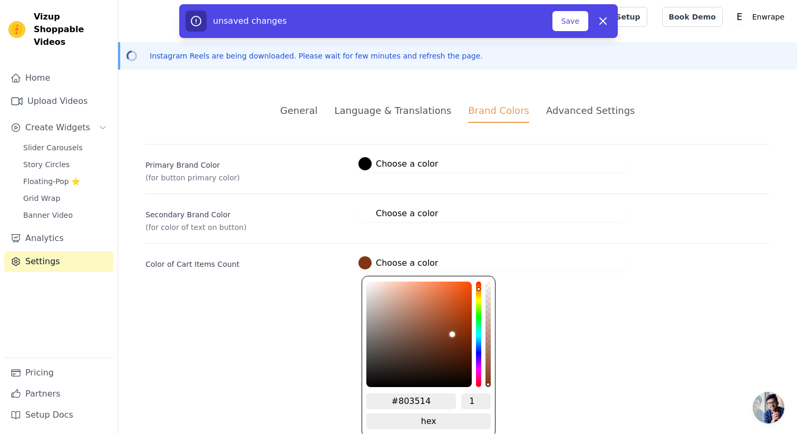
click at [477, 286] on div "hue channel" at bounding box center [478, 333] width 5 height 105
type input "#f4520d"
type input "#f6520b"
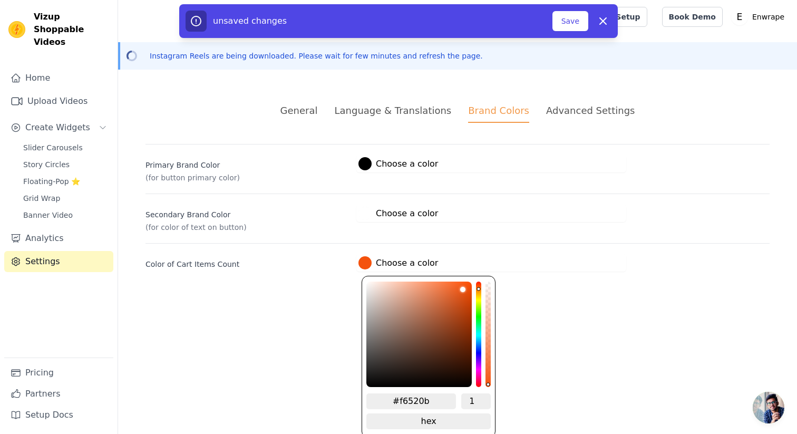
type input "#f6510a"
type input "#f75009"
type input "#f74f07"
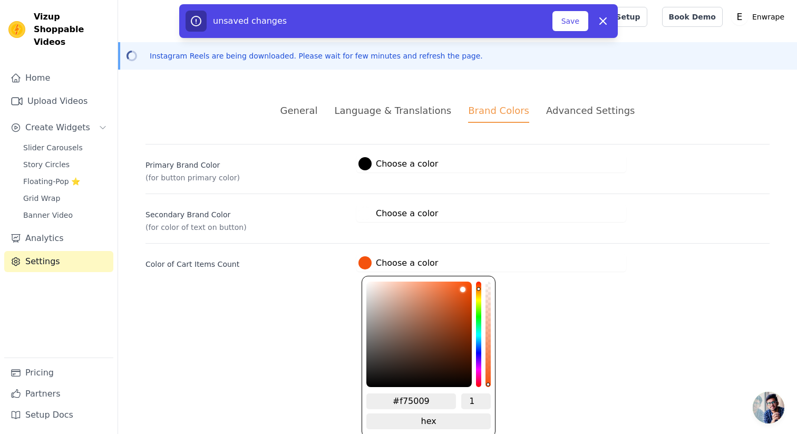
type input "#f74f07"
type input "#f95007"
type input "#f94f06"
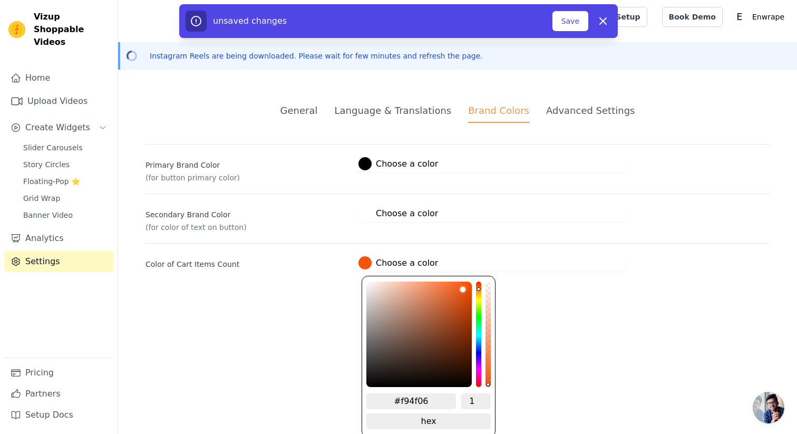
type input "#fa4f06"
type input "#fa4e05"
type input "#fb4f05"
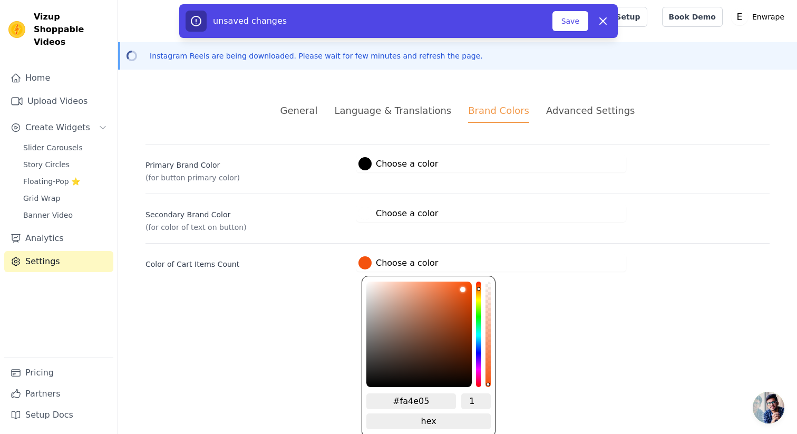
type input "#fb4f05"
type input "#fb4e04"
type input "#fb4d03"
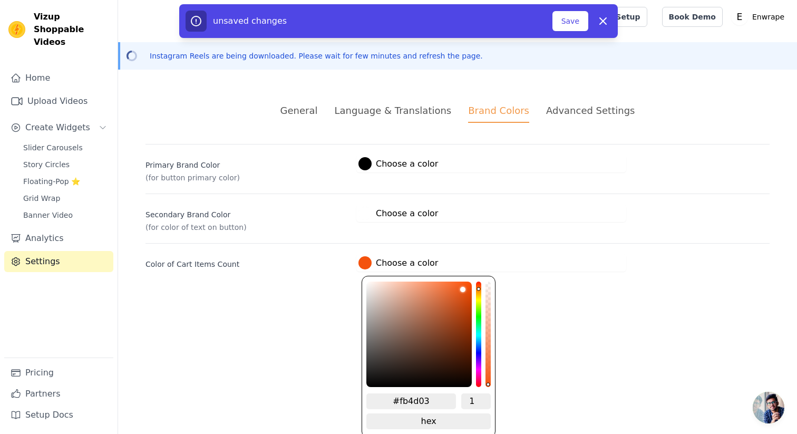
type input "#fc4e03"
type input "#fc4d01"
type input "#fe4d01"
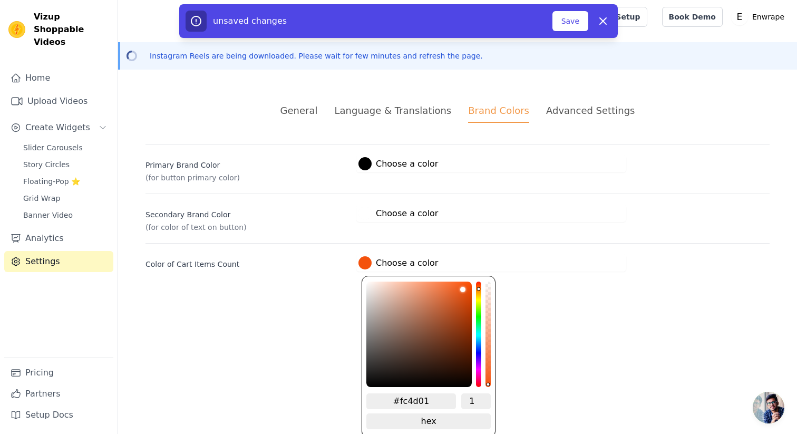
type input "#fe4d01"
type input "#fe4c00"
type input "#ff4d00"
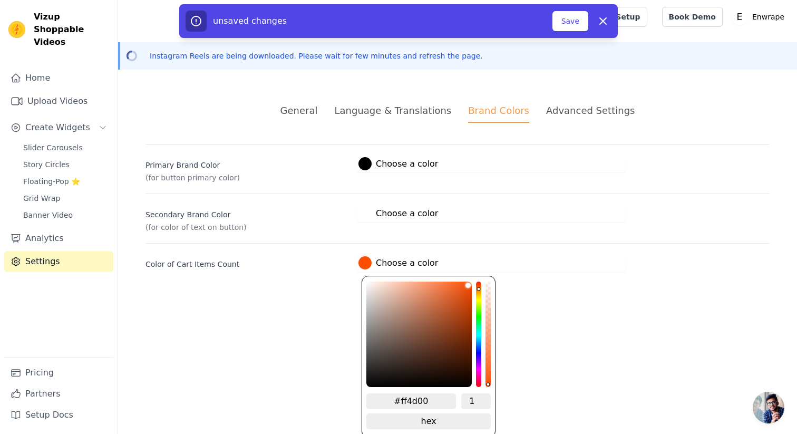
drag, startPoint x: 466, startPoint y: 286, endPoint x: 478, endPoint y: 277, distance: 14.8
click at [478, 277] on div "#ff4d00 1 hex change to rgb" at bounding box center [428, 357] width 134 height 162
type input "#ff3c00"
click at [479, 285] on div "hue channel" at bounding box center [478, 333] width 5 height 105
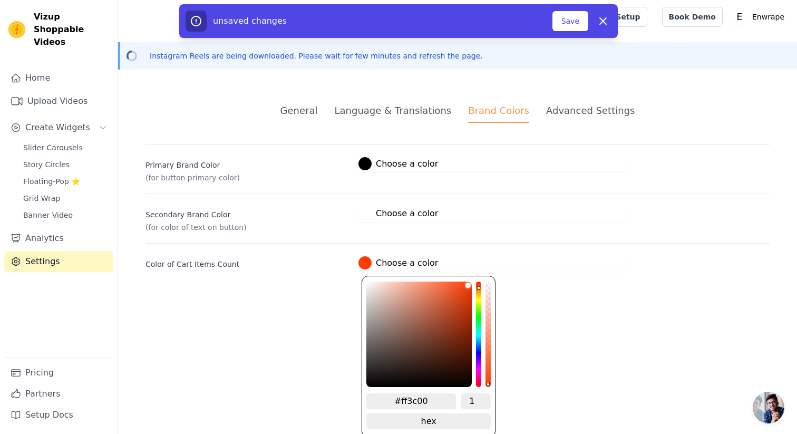
type input "#ff1500"
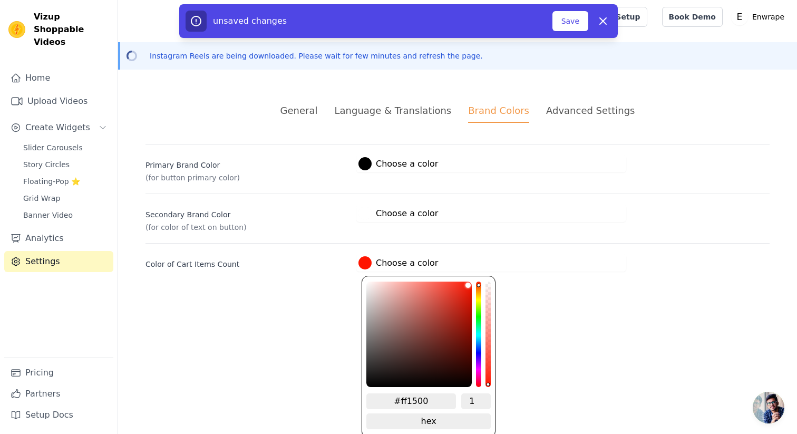
click at [479, 282] on div "hue channel" at bounding box center [478, 333] width 5 height 105
type input "#ff9900"
click at [479, 291] on div "hue channel" at bounding box center [478, 333] width 5 height 105
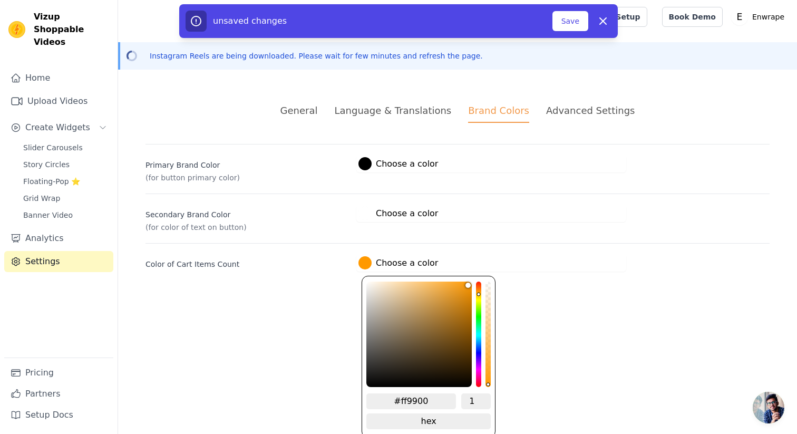
type input "#ff9100"
click at [477, 291] on div "hue channel" at bounding box center [478, 333] width 5 height 105
type input "#ff6200"
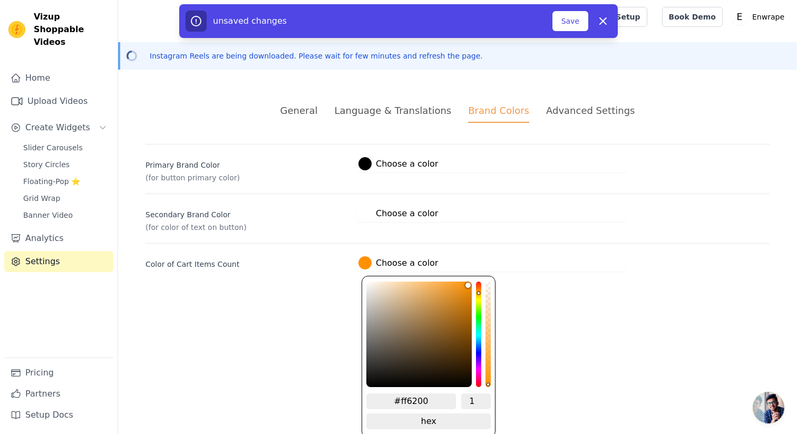
click at [478, 288] on div "hue channel" at bounding box center [478, 333] width 5 height 105
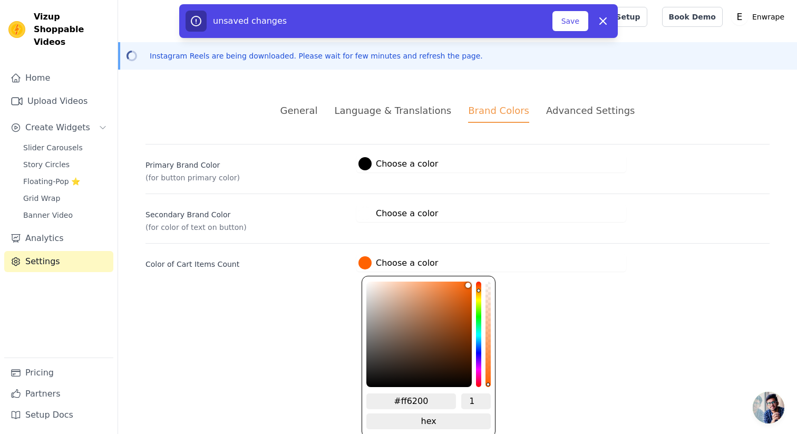
type input "#ff7b00"
click at [477, 289] on div "hue channel" at bounding box center [478, 333] width 5 height 105
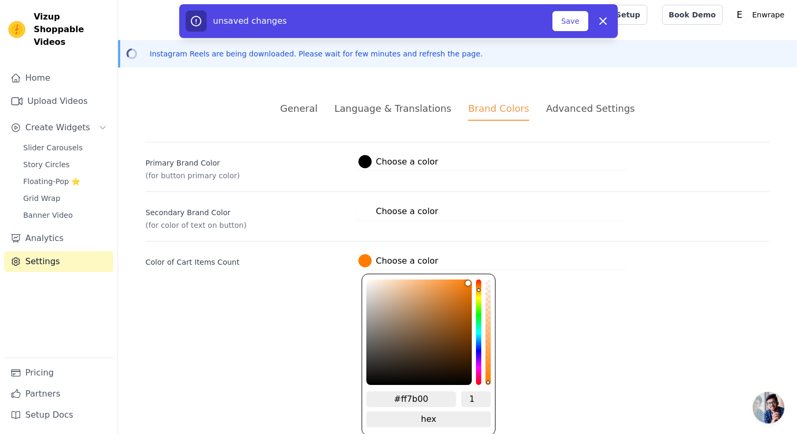
type input "#000000"
type input "#ff7b004d"
type input "0.3"
type input "#000000"
type input "#ff7b004a"
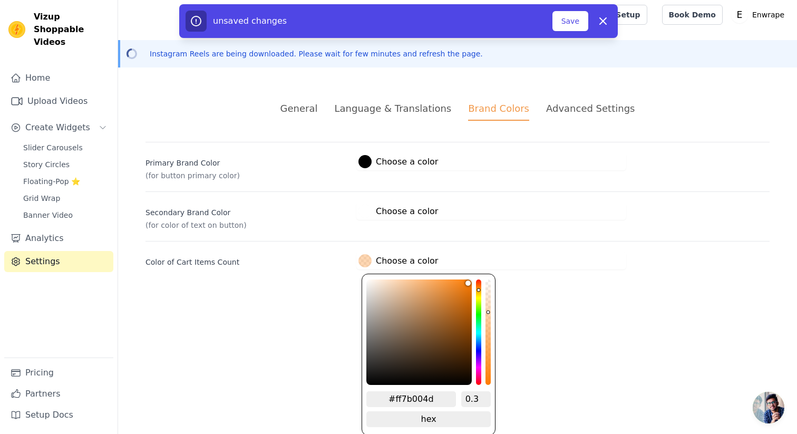
type input "0.29"
type input "#000000"
type input "#ff7b0047"
type input "0.28"
type input "#000000"
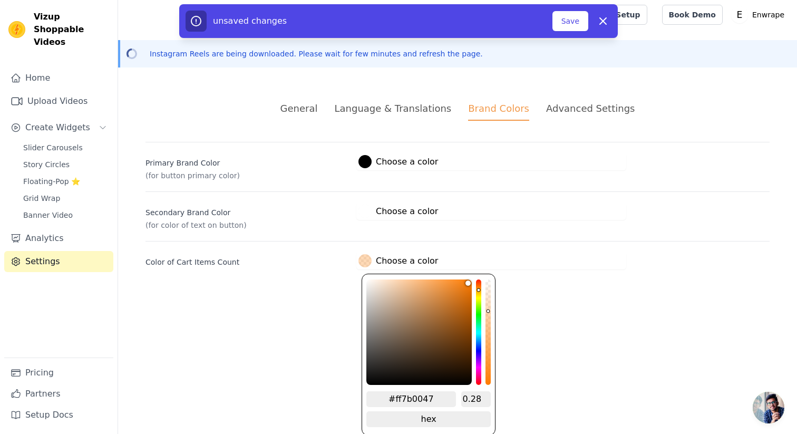
type input "#ff7b0045"
type input "0.27"
type input "#000000"
type input "#ff7b0042"
type input "0.26"
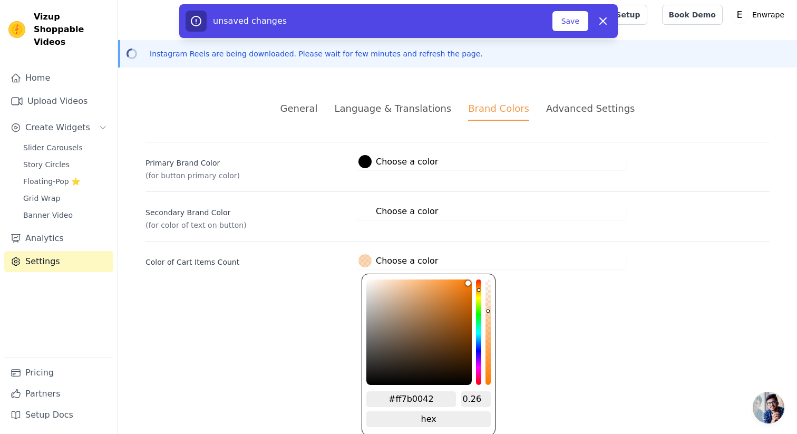
type input "#000000"
type input "#ff7b003d"
type input "0.24"
type input "#000000"
type input "#ff7b0038"
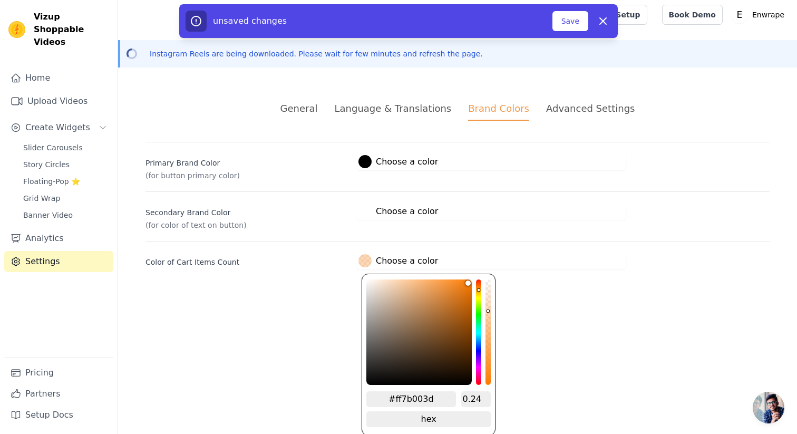
type input "0.22"
type input "#000000"
type input "#ff7b0030"
type input "0.19"
type input "#000000"
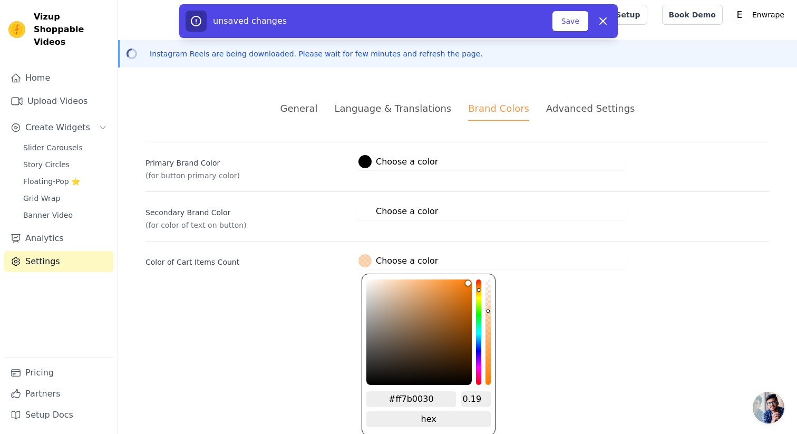
type input "#ff7b0029"
type input "0.16"
type input "#000000"
type input "#ff7b001a"
type input "0.1"
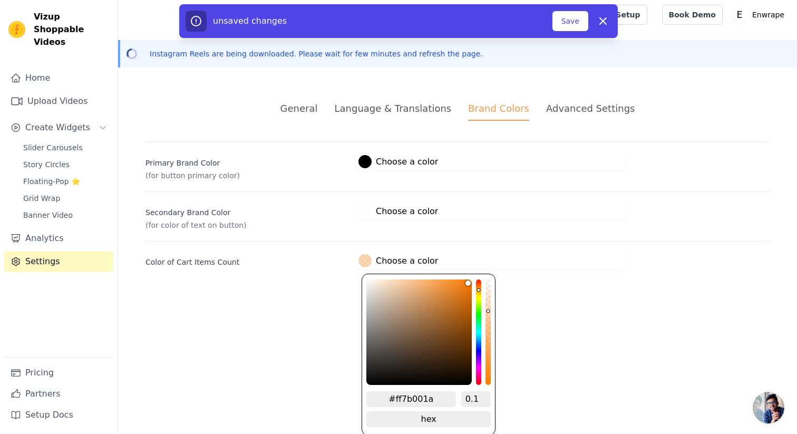
type input "#000000"
type input "#ff7b0014"
type input "0.08"
type input "#000000"
type input "#ff7b000a"
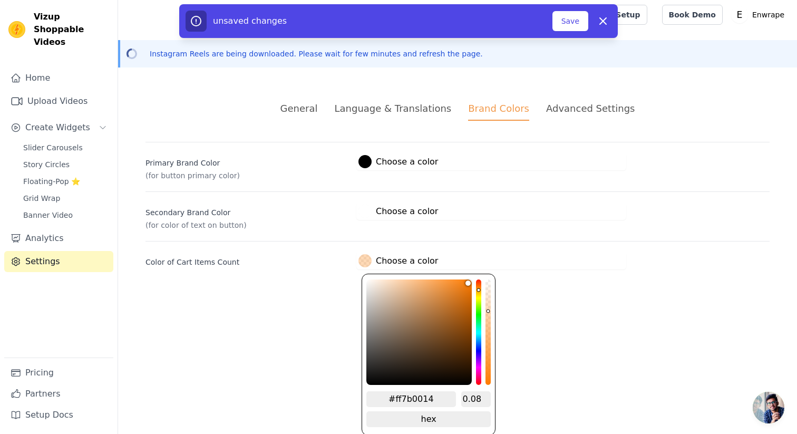
type input "0.04"
type input "#000000"
type input "#ff7b0000"
type input "0"
drag, startPoint x: 487, startPoint y: 310, endPoint x: 489, endPoint y: 261, distance: 48.5
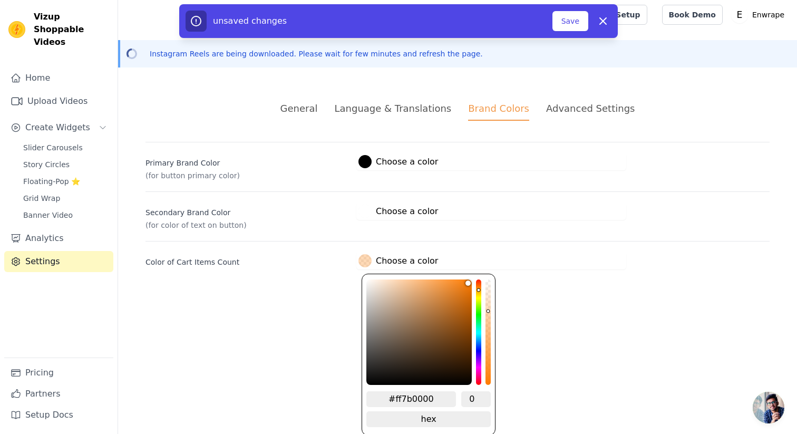
click at [489, 261] on div "#000000 Choose a color #ff7b0000 0 hex change to rgb" at bounding box center [491, 260] width 270 height 17
type input "#000000"
type input "#ff7b001c"
type input "0.11"
type input "#000000"
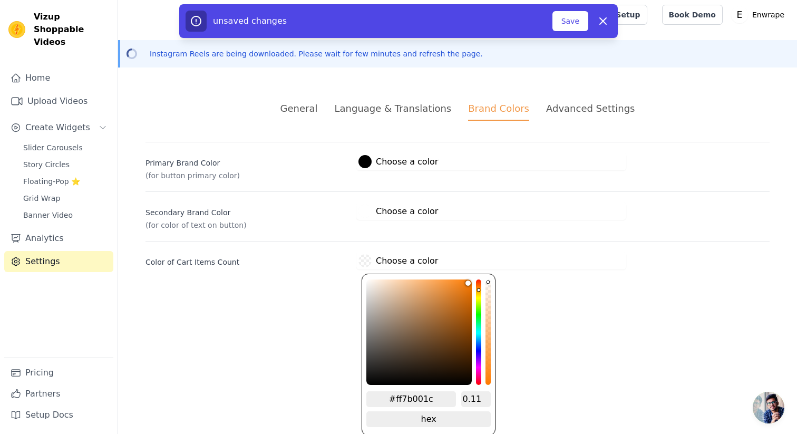
type input "#ff7b001f"
type input "0.12"
type input "#000000"
type input "#ff7b0024"
type input "0.14"
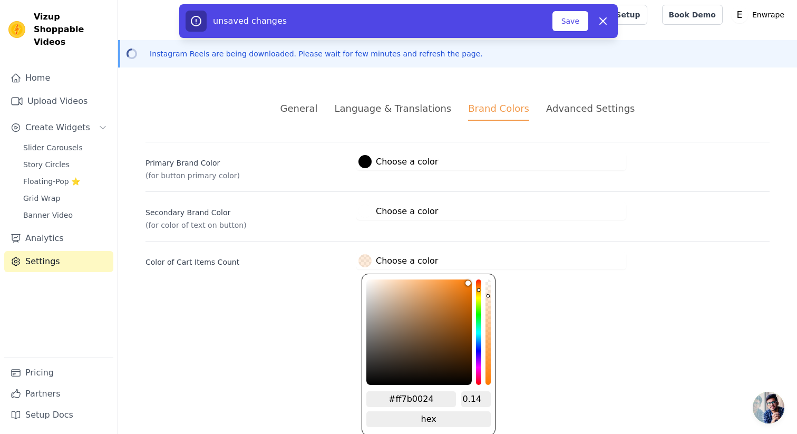
type input "#000000"
type input "#ff7b0026"
type input "0.15"
type input "#000000"
type input "#ff7b002b"
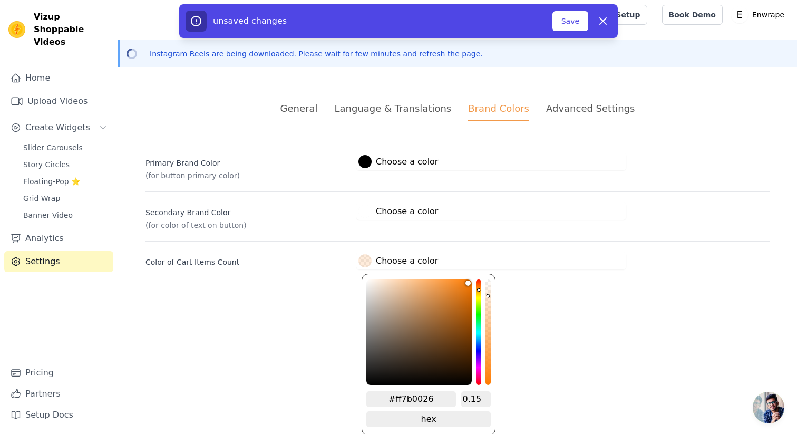
type input "0.17"
type input "#000000"
type input "#ff7b0036"
type input "0.21"
type input "#000000"
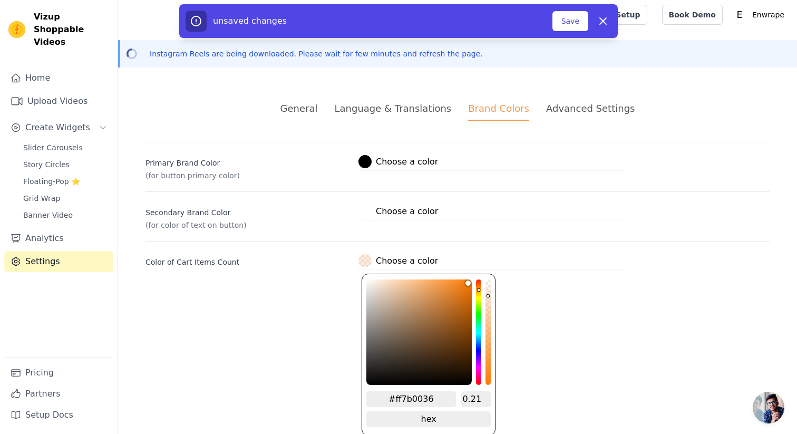
type input "#ff7b0040"
type input "0.25"
type input "#000000"
type input "#ff7b004a"
type input "0.29"
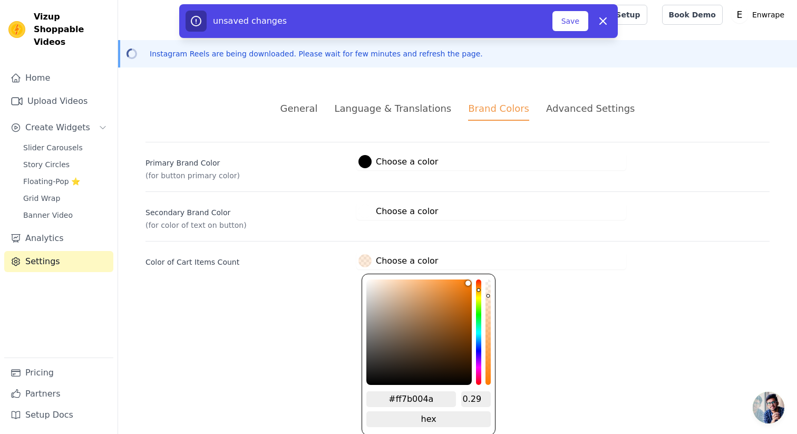
type input "#000000"
type input "#ff7b0059"
type input "0.35"
type input "#000000"
type input "#ff7b0066"
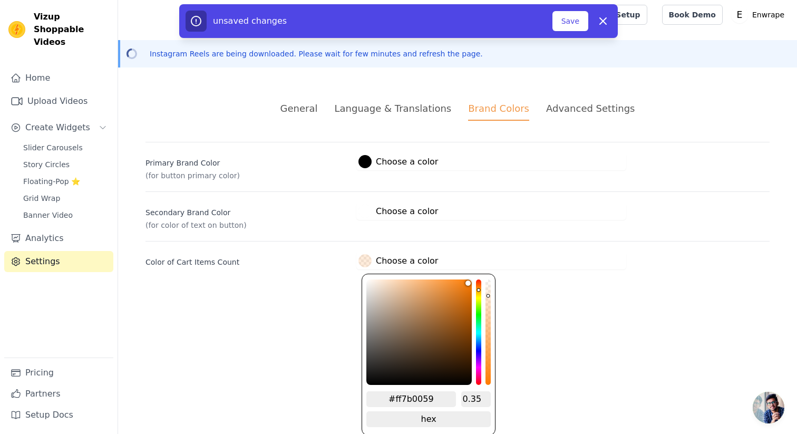
type input "0.4"
type input "#000000"
type input "#ff7b0078"
type input "0.47"
type input "#000000"
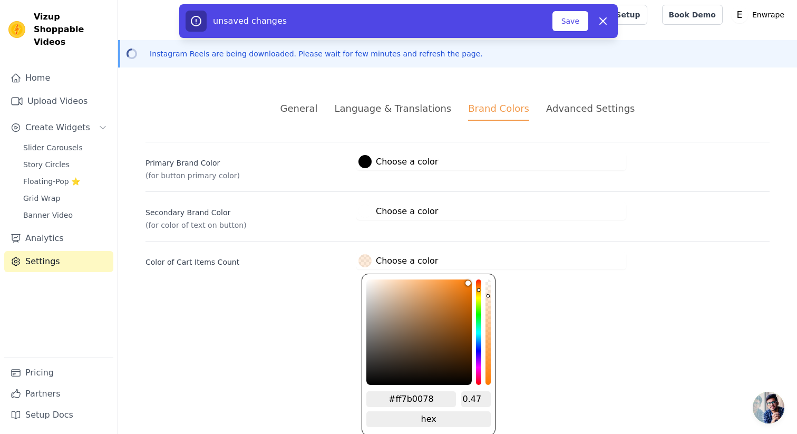
type input "#ff7b0087"
type input "0.53"
type input "#000000"
type input "#ff7b009c"
type input "0.61"
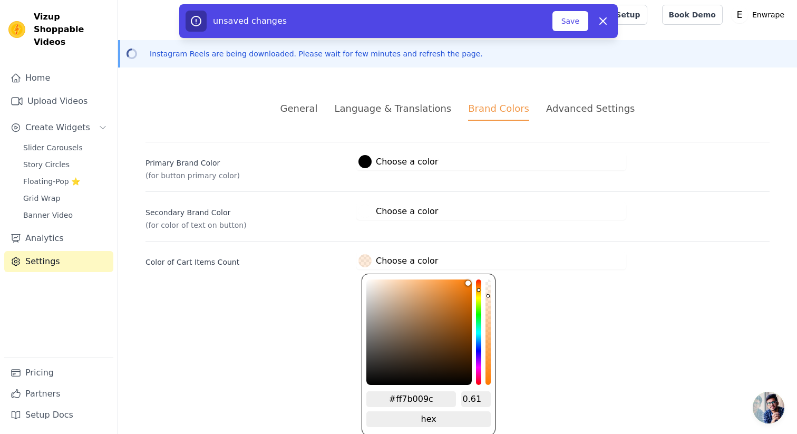
type input "#000000"
type input "#ff7b00ab"
type input "0.67"
type input "#000000"
type input "#ff7b00bd"
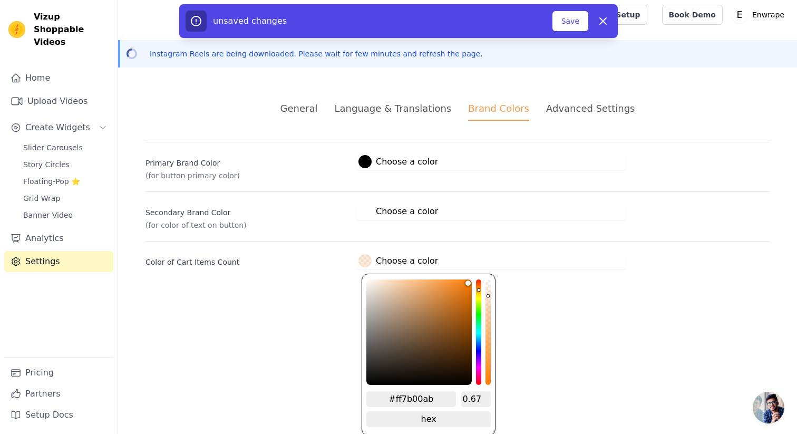
type input "0.74"
type input "#000000"
type input "#ff7b00cc"
type input "0.8"
type input "#000000"
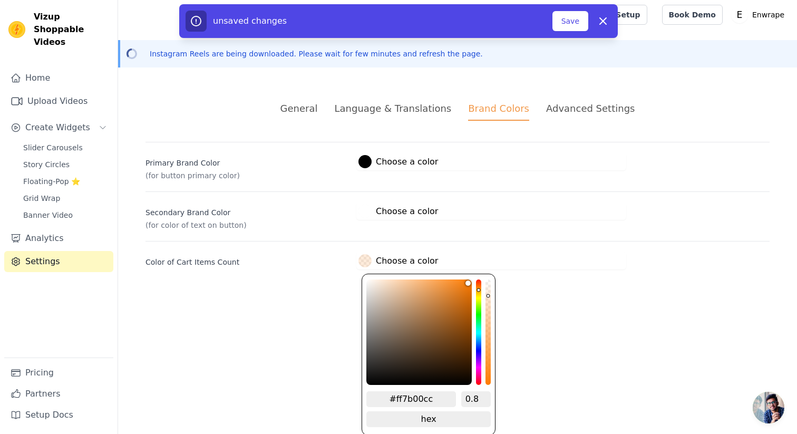
type input "#ff7b00d1"
type input "0.82"
type input "#000000"
type input "#ff7b00de"
type input "0.87"
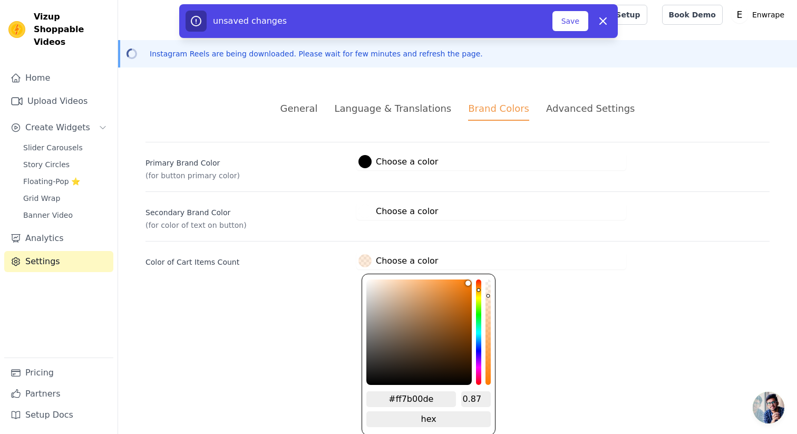
type input "#000000"
type input "#ff7b00f5"
type input "0.96"
type input "#ff7b00"
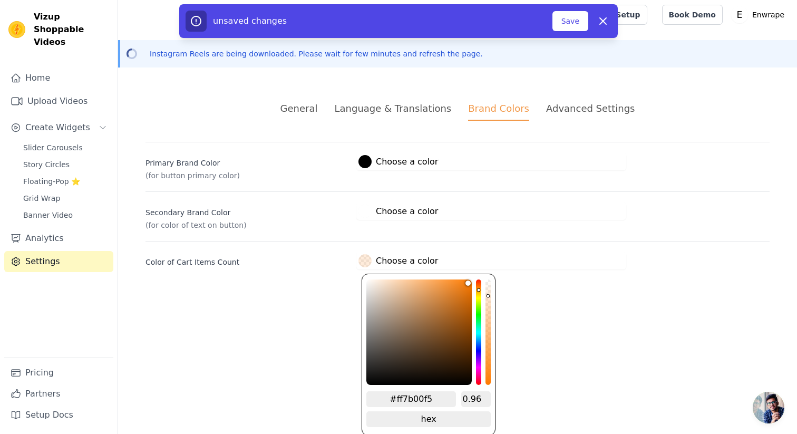
type input "1"
drag, startPoint x: 487, startPoint y: 293, endPoint x: 486, endPoint y: 401, distance: 108.5
click at [486, 401] on div "#ff7b00 1 hex change to rgb" at bounding box center [428, 354] width 134 height 162
type input "#eb8b32"
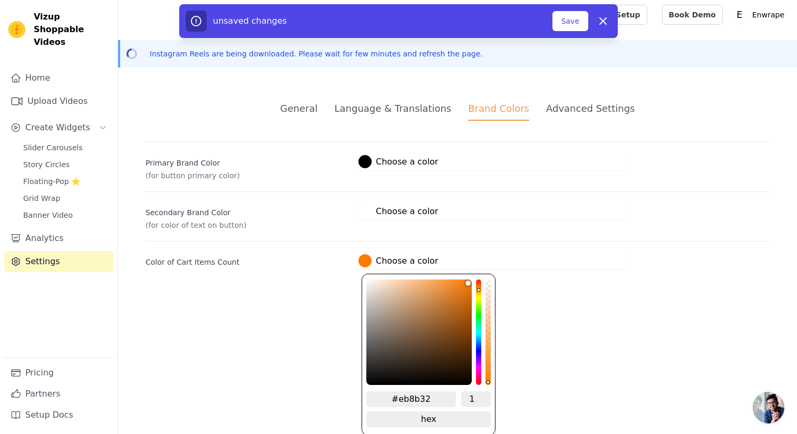
click at [449, 287] on div "color picker" at bounding box center [418, 331] width 105 height 105
click at [426, 278] on div "#eb8b32 1 hex change to rgb" at bounding box center [428, 354] width 134 height 162
click at [472, 330] on div "#eb8b32 1 hex change to rgb" at bounding box center [428, 354] width 134 height 162
type input "#8a490d"
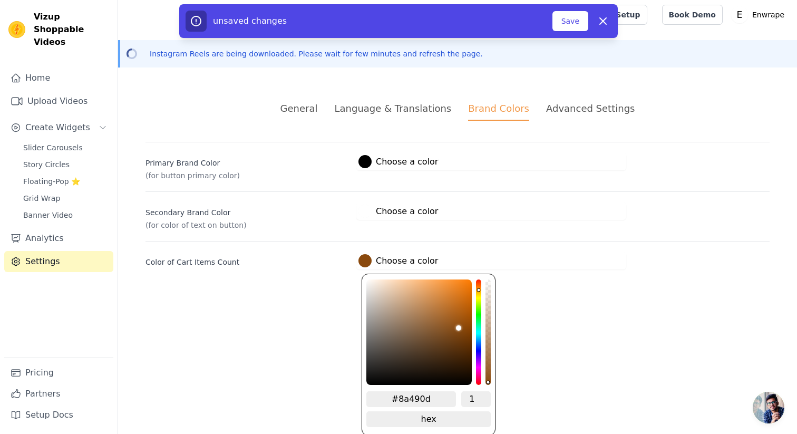
click at [462, 327] on div "color picker" at bounding box center [418, 331] width 105 height 105
type input "#9e5006"
click at [467, 319] on div "color picker" at bounding box center [418, 331] width 105 height 105
type input "#b35803"
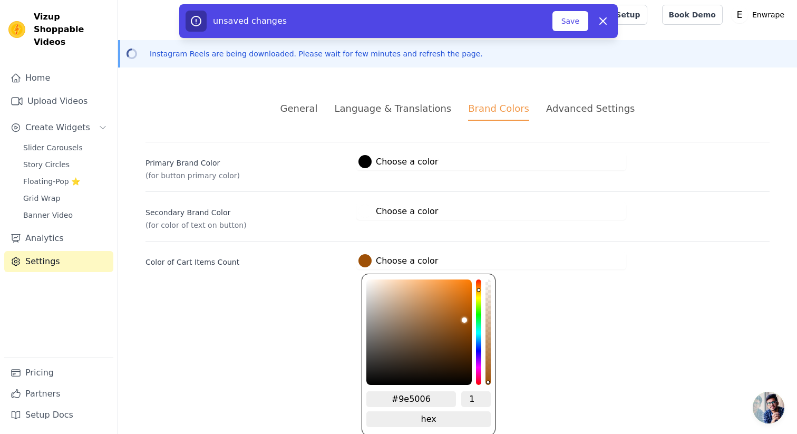
type input "#b35803"
click at [470, 310] on div "color picker" at bounding box center [418, 331] width 105 height 105
type input "#bb5e07"
click at [468, 307] on div "color picker" at bounding box center [418, 331] width 105 height 105
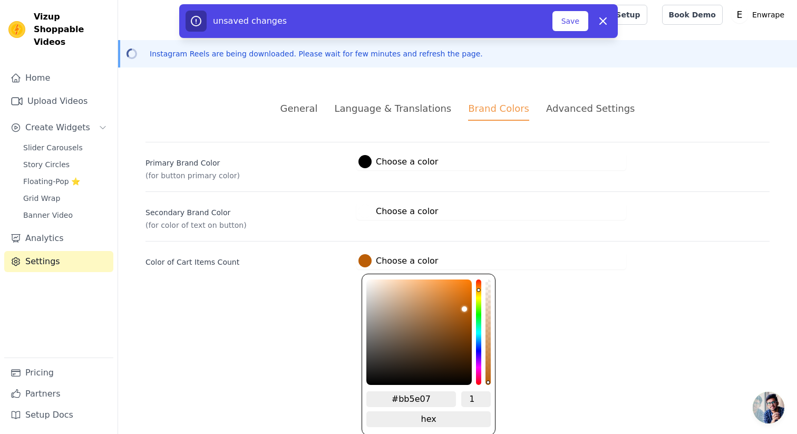
scroll to position [0, 0]
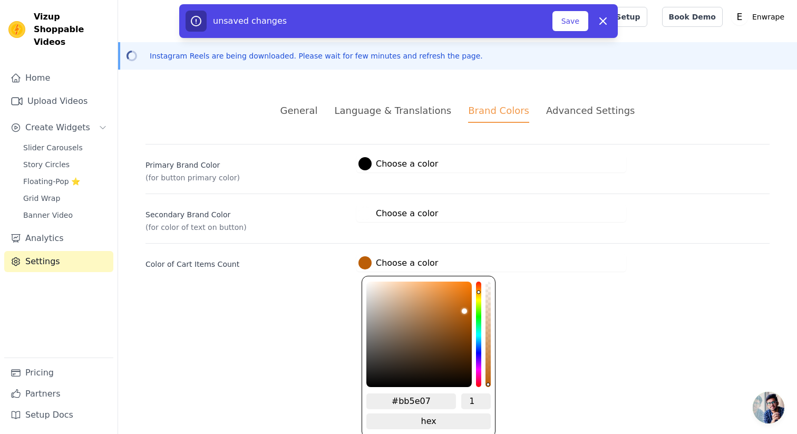
click at [607, 282] on div "General Language & Translations Brand Colors Advanced Settings unsaved changes …" at bounding box center [457, 187] width 674 height 219
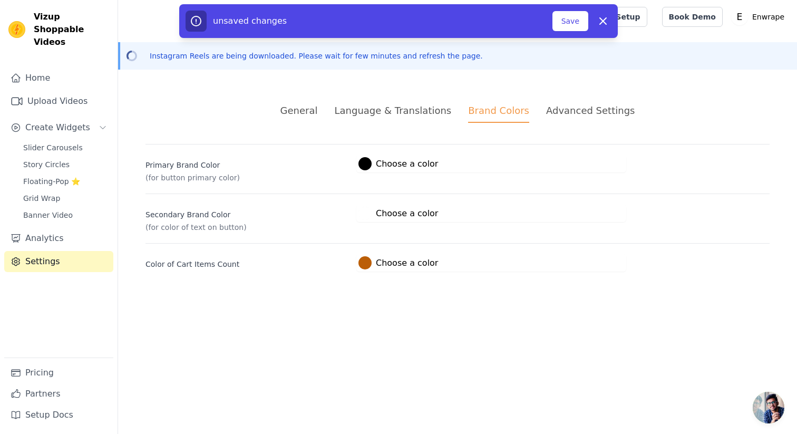
click at [370, 166] on label "#000000 Choose a color" at bounding box center [398, 163] width 80 height 13
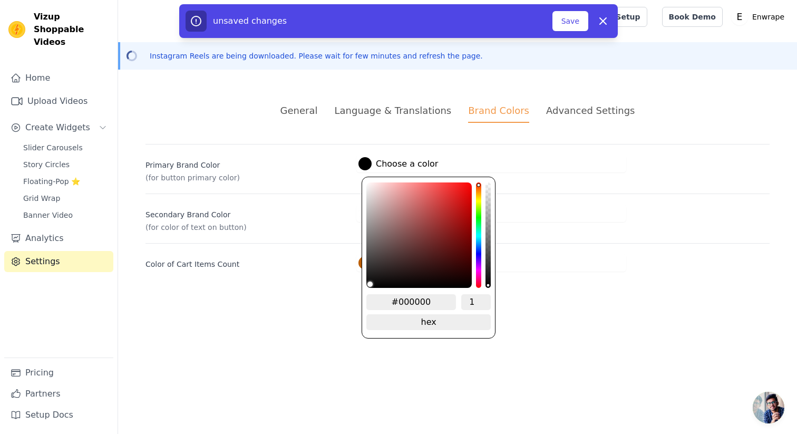
type input "#f22e2e"
click at [452, 187] on div "color picker" at bounding box center [418, 234] width 105 height 105
type input "#d92727"
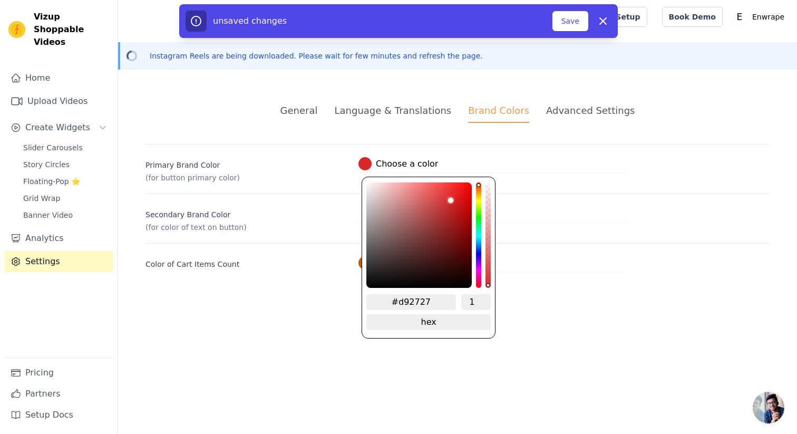
click at [453, 198] on div "color picker" at bounding box center [418, 234] width 105 height 105
type input "#c42020"
click at [454, 206] on div "color picker" at bounding box center [418, 234] width 105 height 105
type input "#c41b1b"
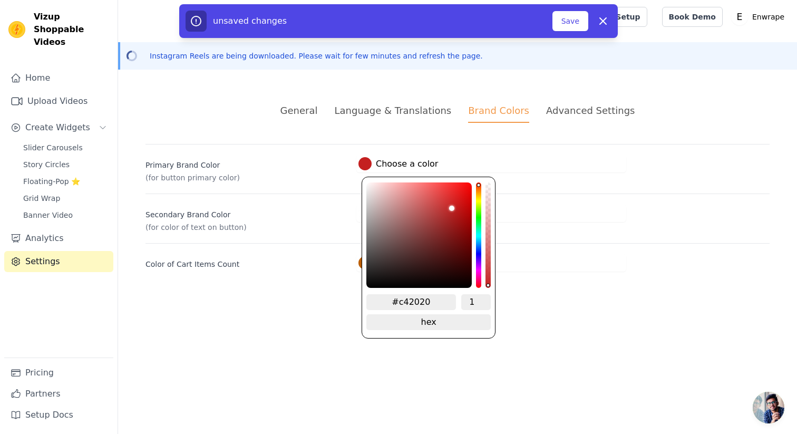
type input "#c41b1b"
click at [457, 206] on div "saturation channel" at bounding box center [418, 207] width 103 height 5
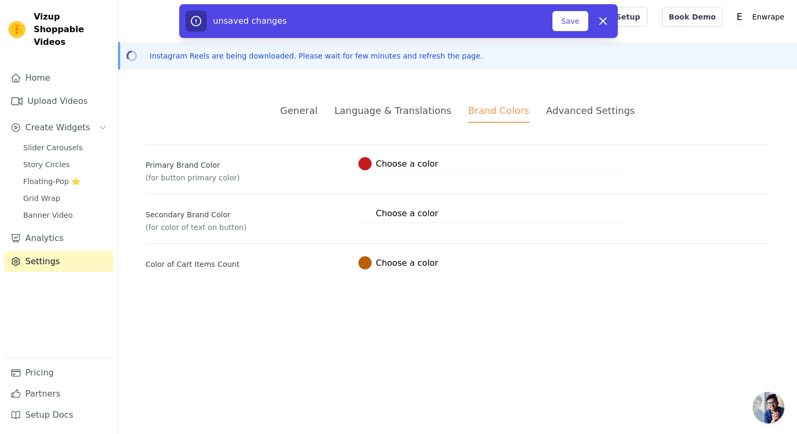
click at [566, 294] on div "General Language & Translations Brand Colors Advanced Settings unsaved changes …" at bounding box center [457, 187] width 674 height 219
click at [566, 20] on button "Save" at bounding box center [570, 21] width 36 height 20
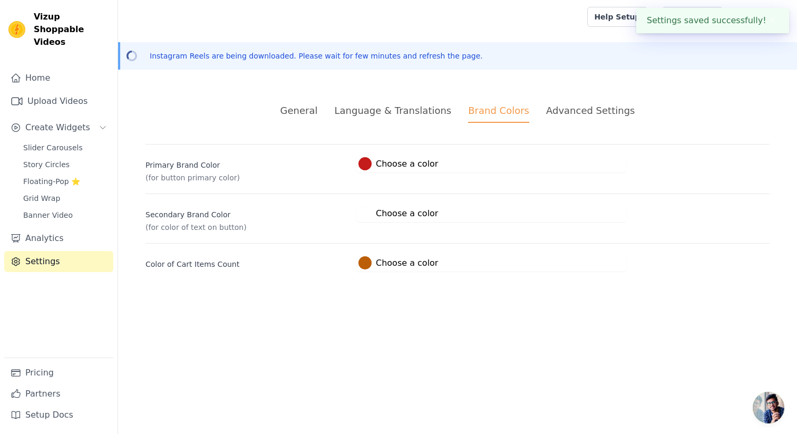
click at [565, 112] on div "Advanced Settings" at bounding box center [590, 110] width 89 height 14
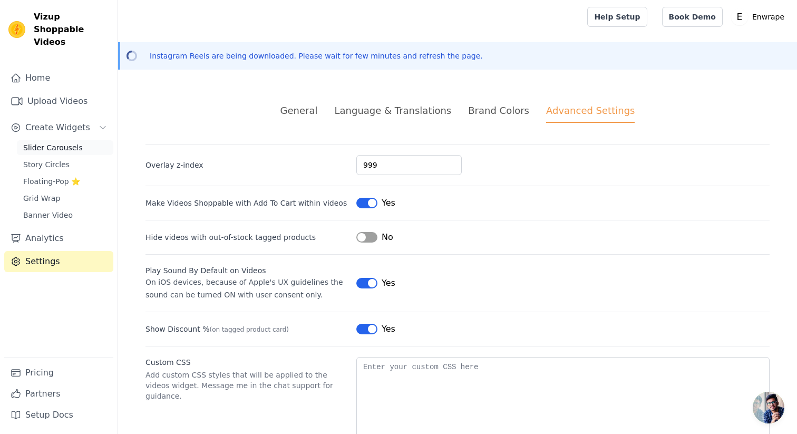
click at [73, 142] on span "Slider Carousels" at bounding box center [53, 147] width 60 height 11
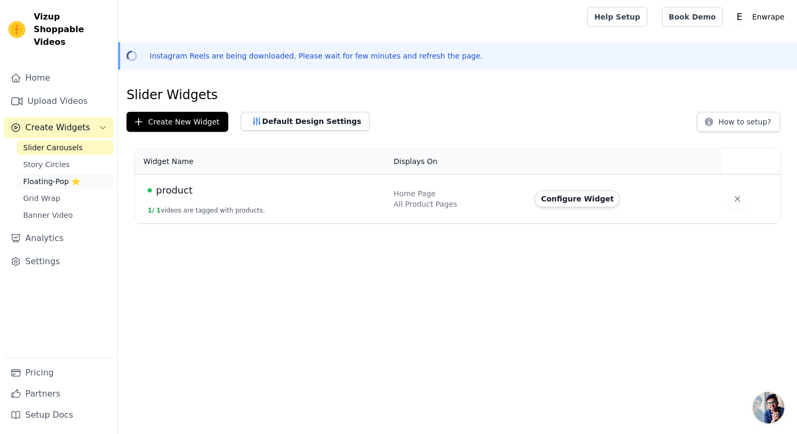
click at [71, 176] on span "Floating-Pop ⭐" at bounding box center [51, 181] width 57 height 11
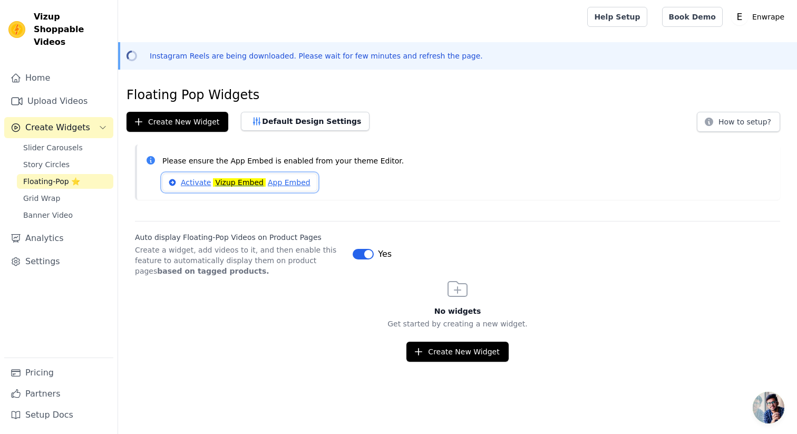
click at [215, 182] on mark "Vizup Embed" at bounding box center [239, 182] width 53 height 8
click at [369, 197] on div "Please ensure the App Embed is enabled from your theme Editor. Activate Vizup E…" at bounding box center [457, 171] width 645 height 55
click at [435, 348] on button "Create New Widget" at bounding box center [457, 351] width 102 height 20
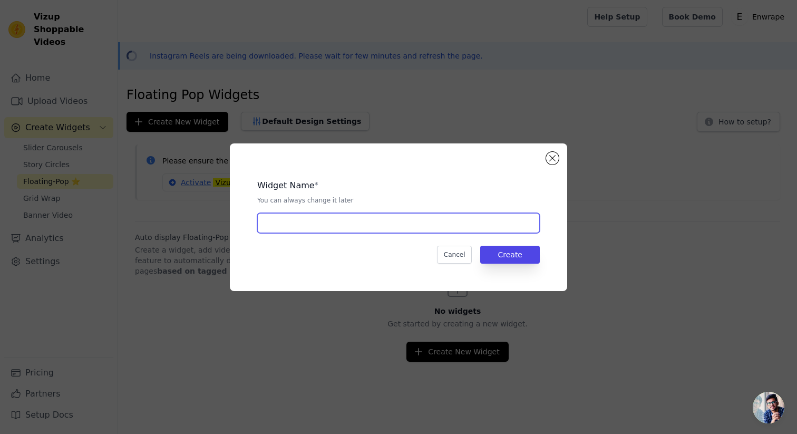
click at [350, 221] on input "text" at bounding box center [398, 223] width 282 height 20
type input "j"
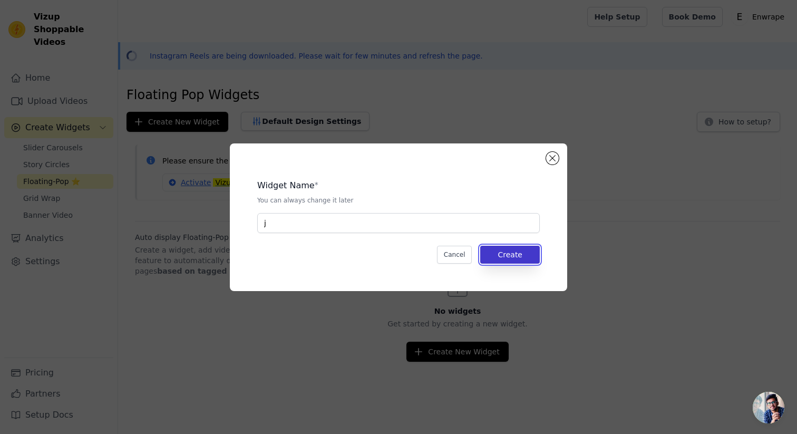
click at [523, 257] on button "Create" at bounding box center [510, 255] width 60 height 18
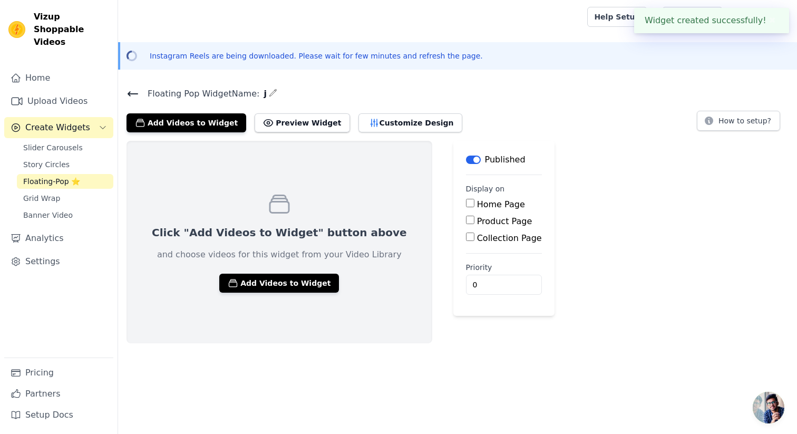
click at [477, 199] on label "Home Page" at bounding box center [501, 204] width 48 height 10
click at [466, 199] on input "Home Page" at bounding box center [470, 203] width 8 height 8
checkbox input "true"
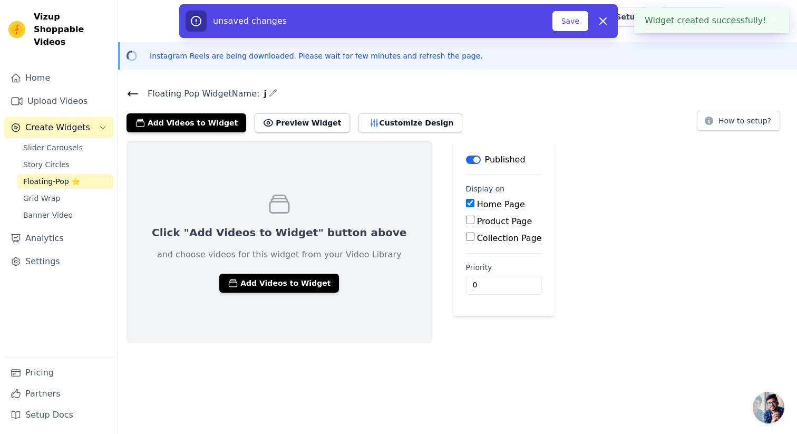
click at [477, 220] on label "Product Page" at bounding box center [504, 221] width 55 height 10
click at [466, 220] on input "Product Page" at bounding box center [470, 219] width 8 height 8
checkbox input "true"
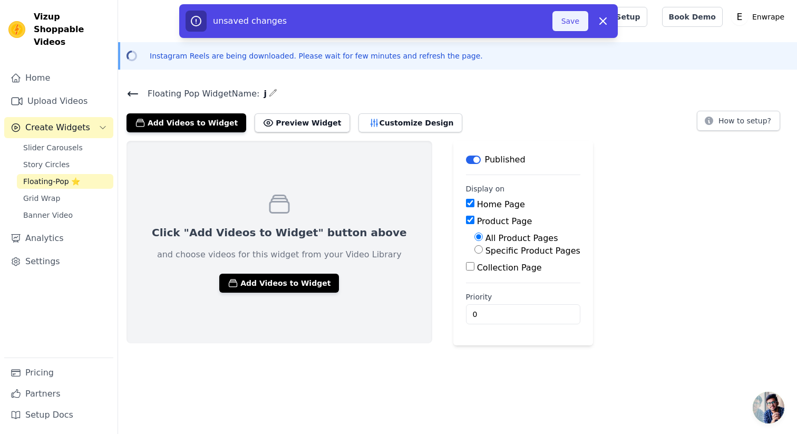
click at [572, 27] on button "Save" at bounding box center [570, 21] width 36 height 20
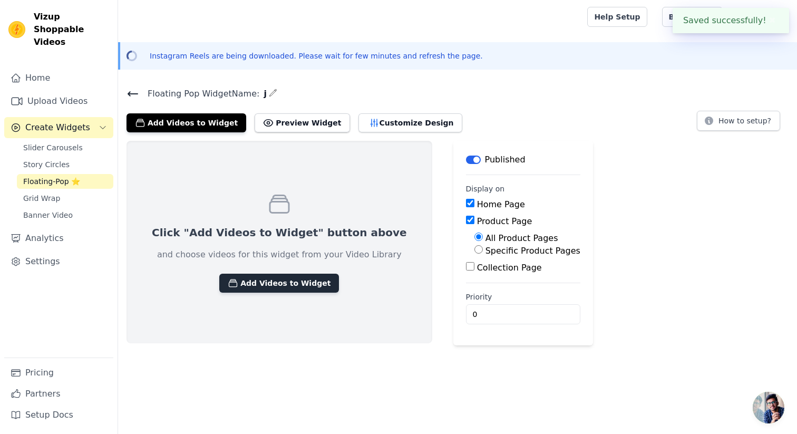
click at [281, 281] on button "Add Videos to Widget" at bounding box center [279, 282] width 120 height 19
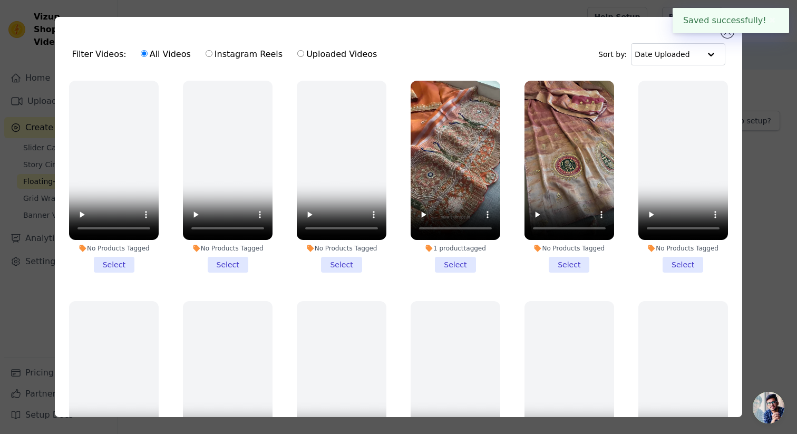
click at [455, 260] on li "1 product tagged Select" at bounding box center [455, 177] width 90 height 192
click at [0, 0] on input "1 product tagged Select" at bounding box center [0, 0] width 0 height 0
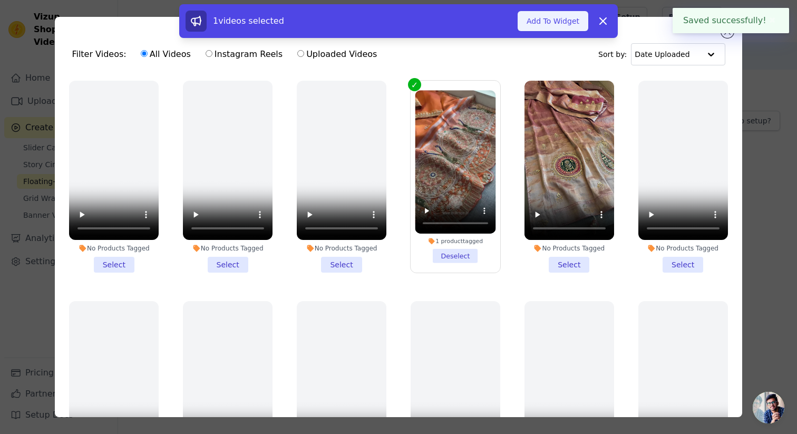
click at [553, 20] on button "Add To Widget" at bounding box center [552, 21] width 71 height 20
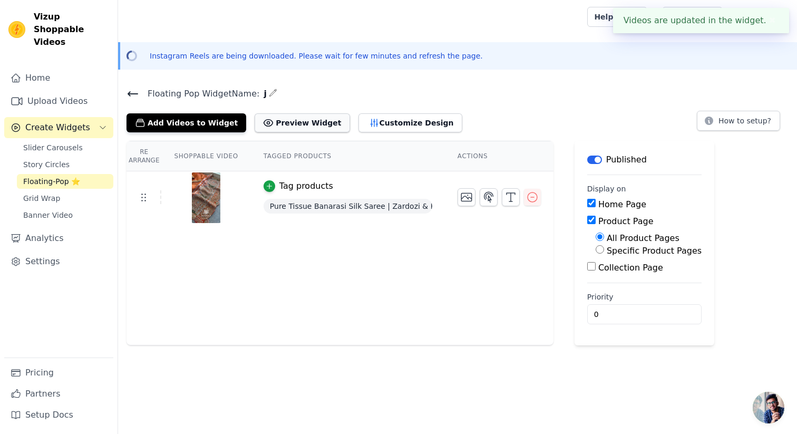
click at [276, 124] on button "Preview Widget" at bounding box center [301, 122] width 95 height 19
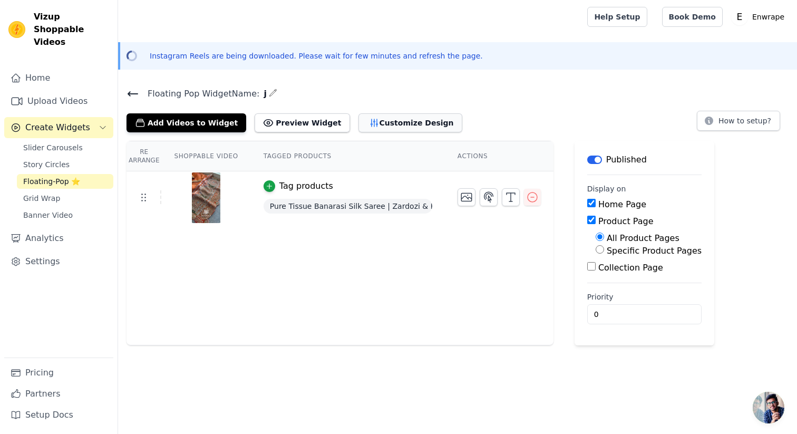
click at [404, 124] on button "Customize Design" at bounding box center [410, 122] width 104 height 19
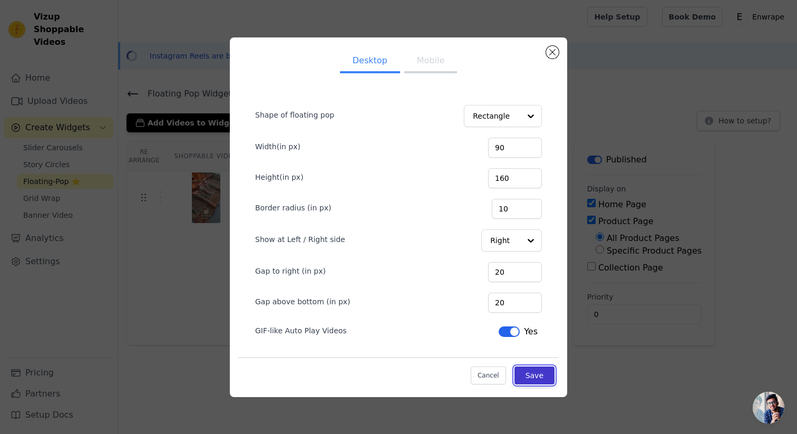
click at [536, 381] on button "Save" at bounding box center [534, 375] width 40 height 18
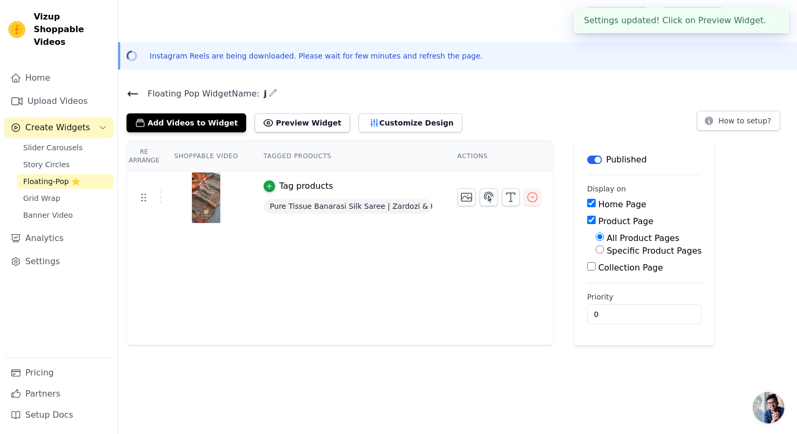
click at [426, 62] on div "Instagram Reels are being downloaded. Please wait for few minutes and refresh t…" at bounding box center [457, 55] width 679 height 27
click at [368, 126] on button "Customize Design" at bounding box center [410, 122] width 104 height 19
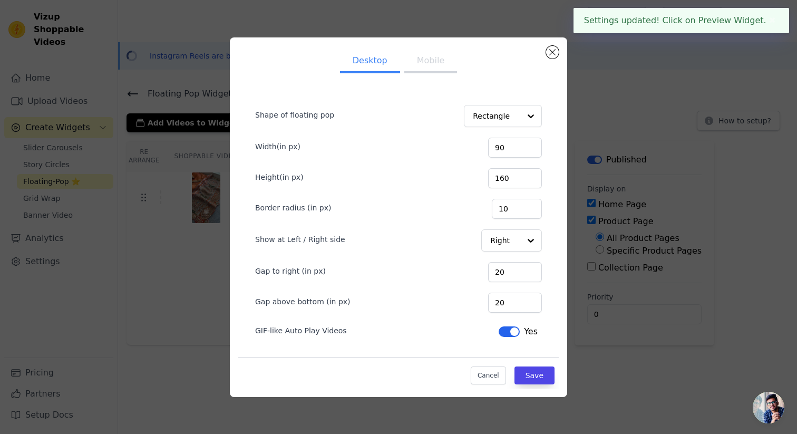
click at [438, 60] on button "Mobile" at bounding box center [430, 61] width 53 height 23
click at [529, 373] on button "Save" at bounding box center [534, 375] width 40 height 18
